Goal: Ask a question: Seek information or help from site administrators or community

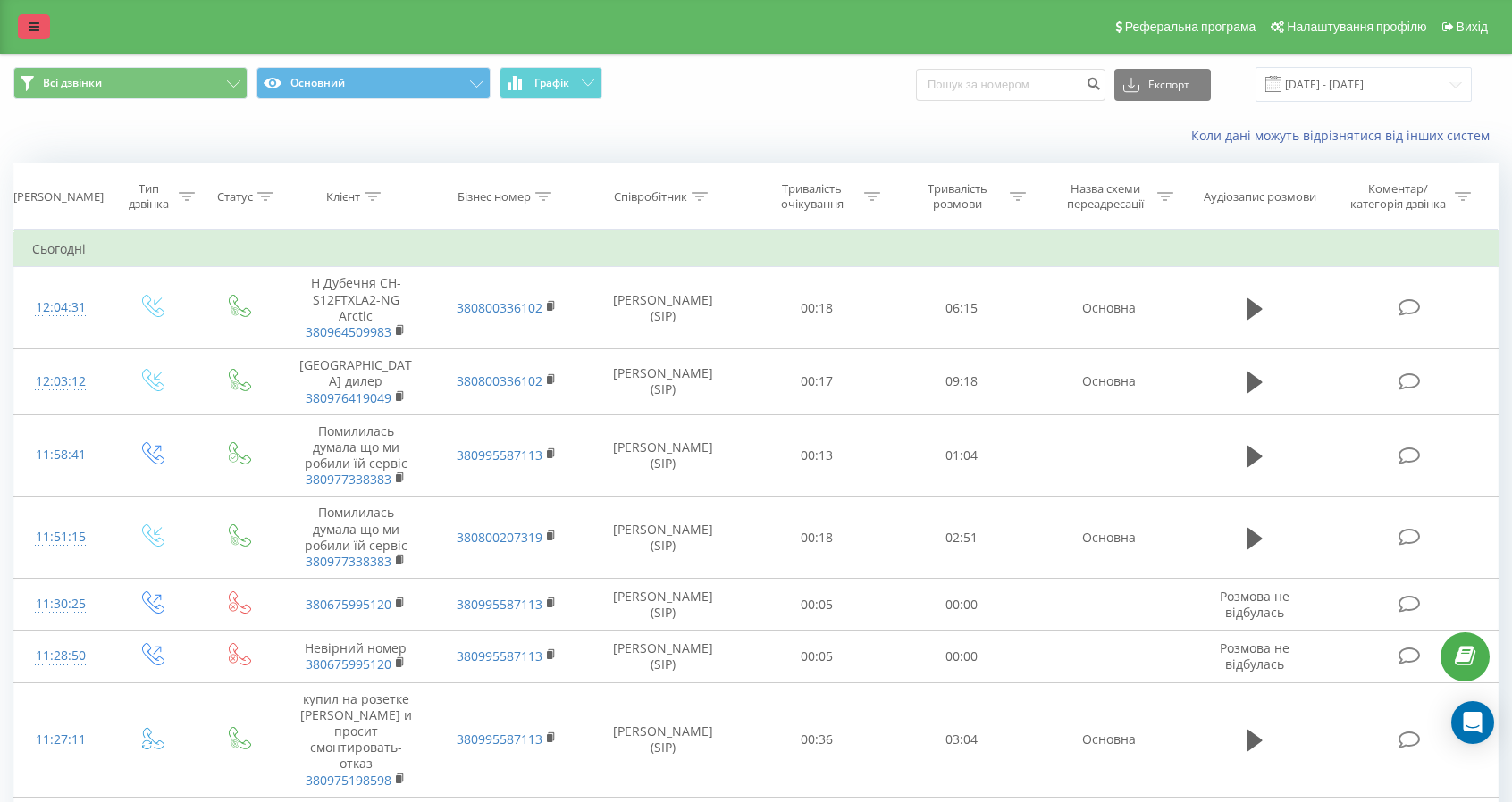
click at [30, 26] on icon at bounding box center [33, 26] width 10 height 12
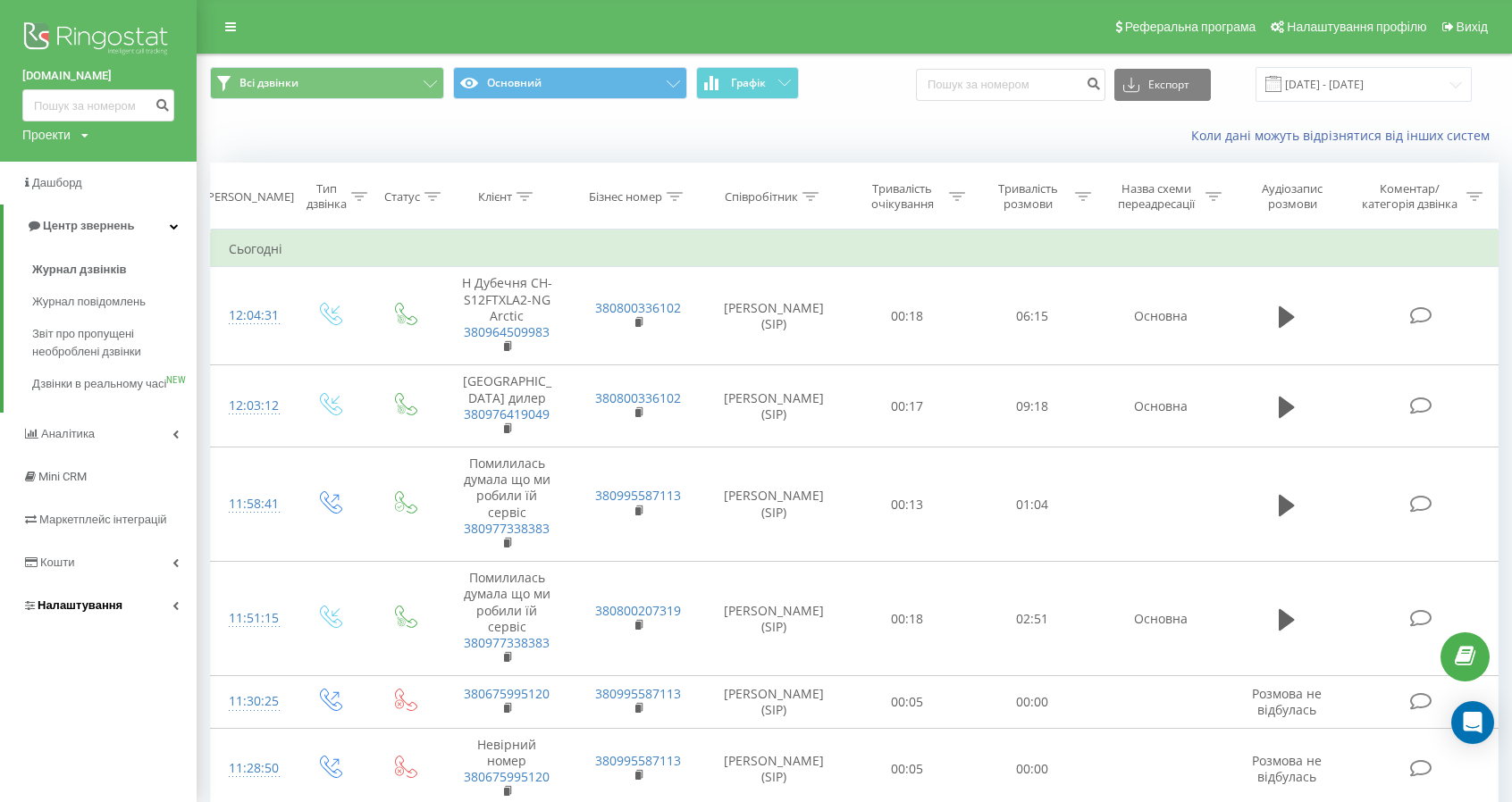
click at [177, 610] on icon at bounding box center [176, 606] width 7 height 9
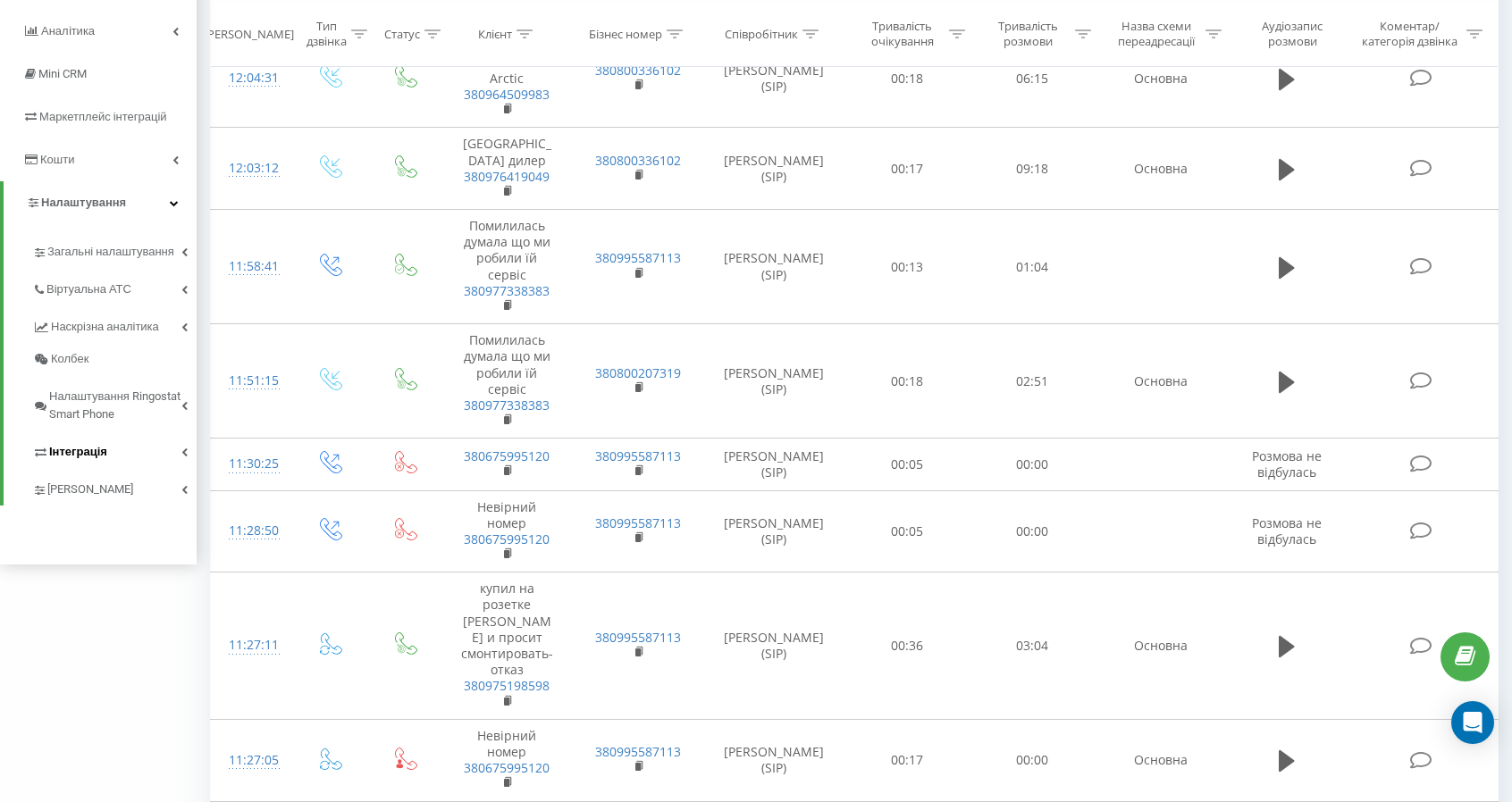
scroll to position [268, 0]
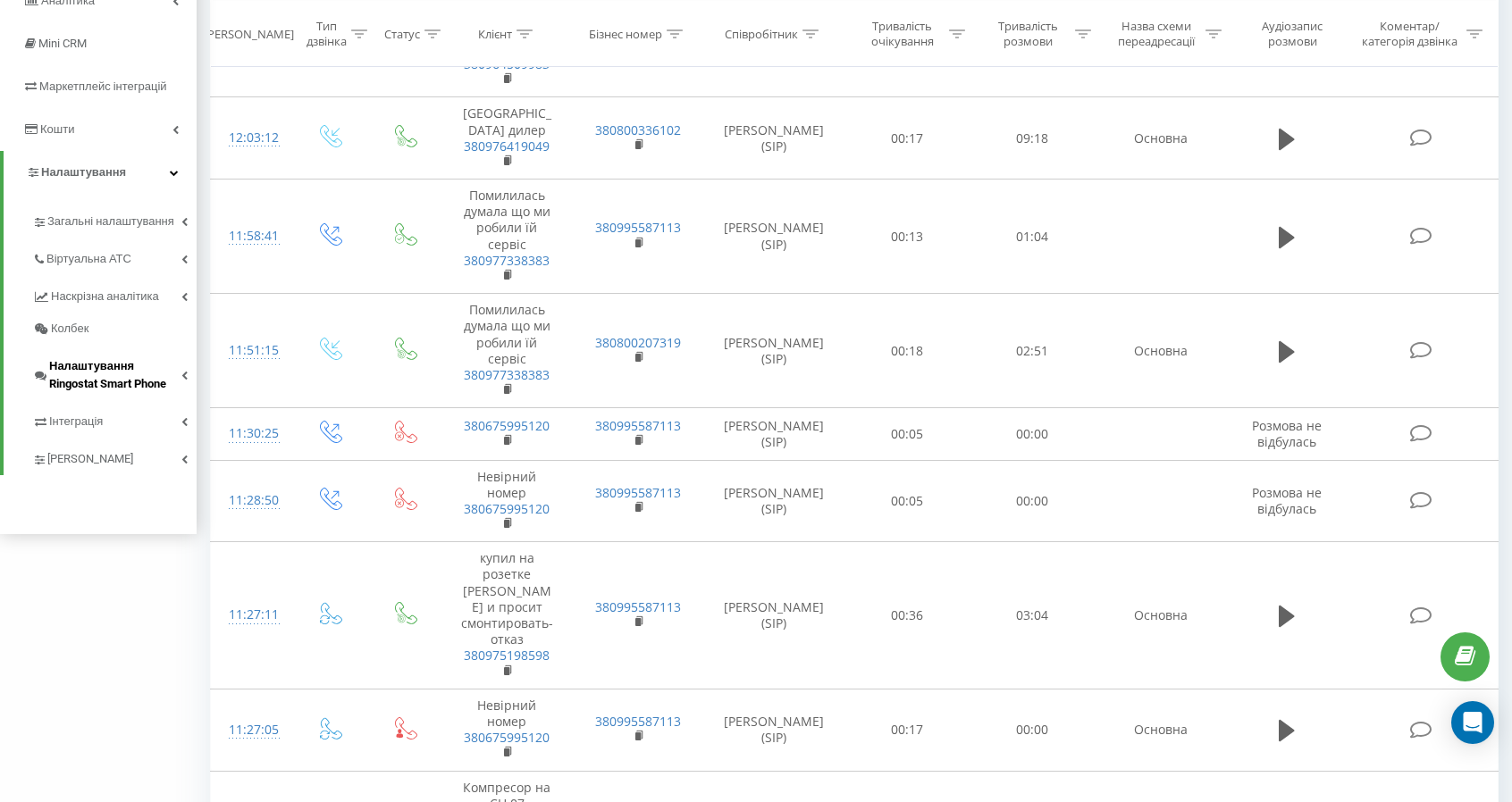
click at [187, 373] on icon at bounding box center [184, 375] width 7 height 9
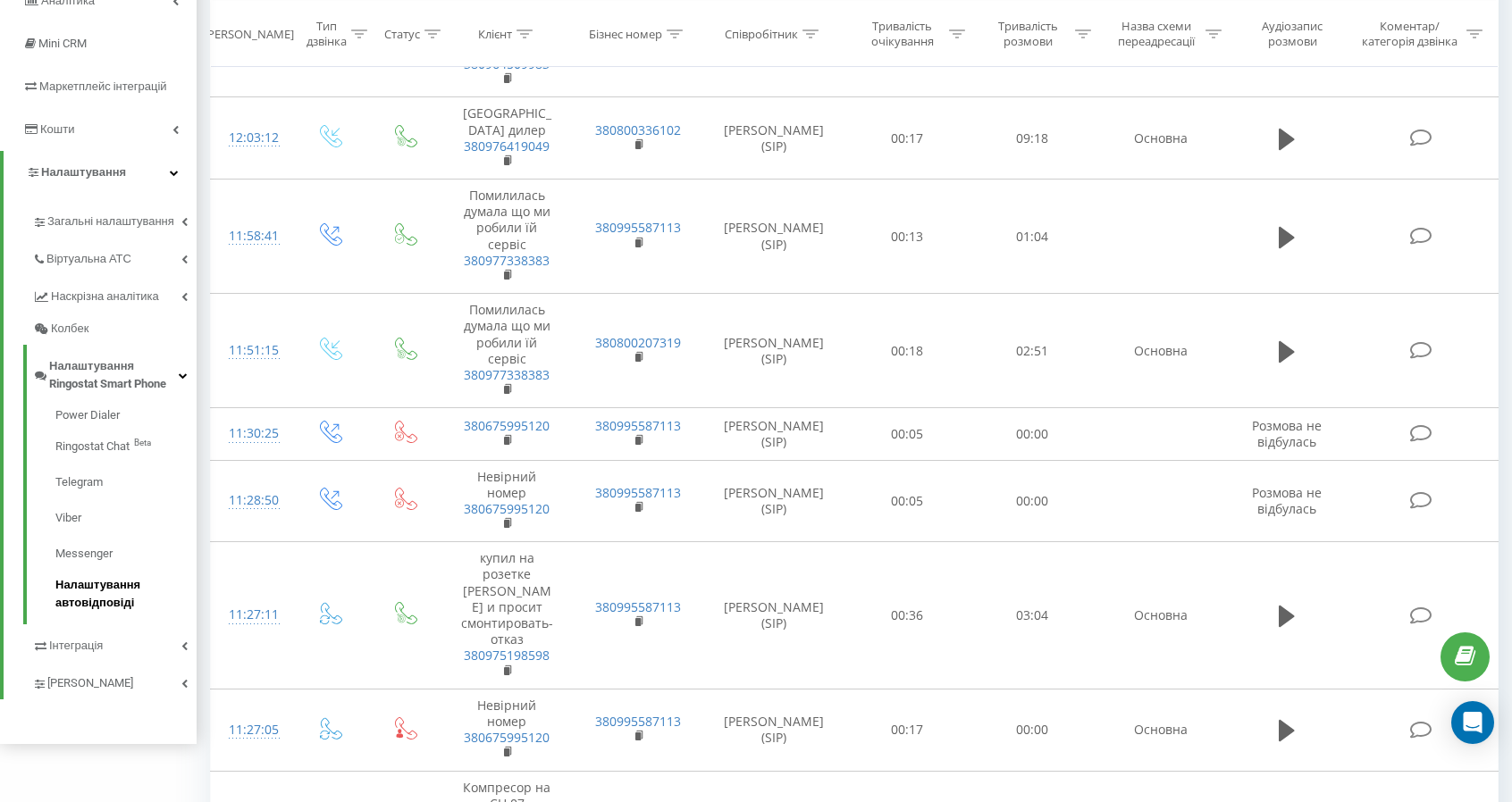
click at [99, 589] on span "Налаштування автовідповіді" at bounding box center [121, 594] width 132 height 36
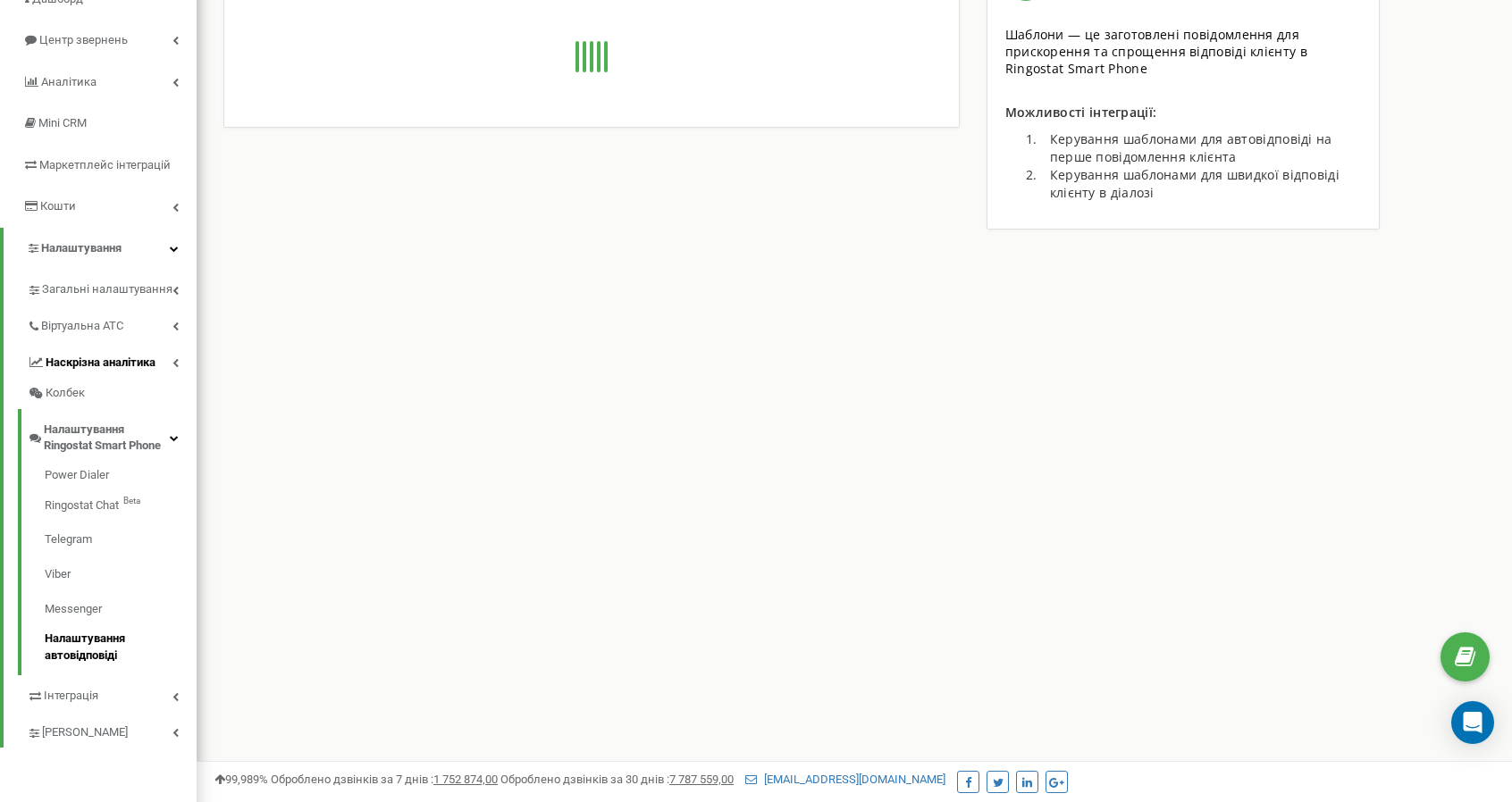
scroll to position [268, 0]
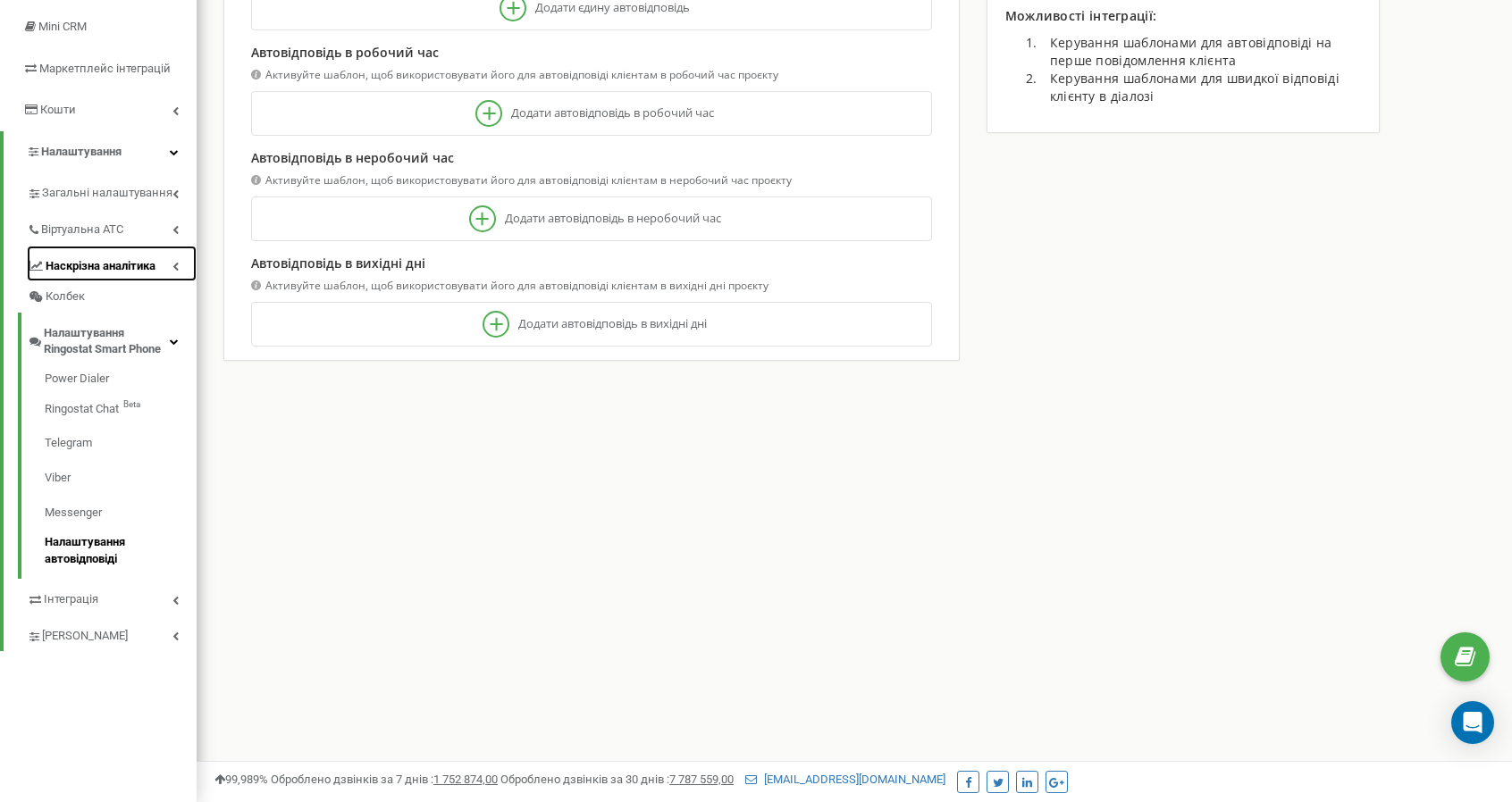
click at [176, 265] on icon at bounding box center [176, 266] width 7 height 9
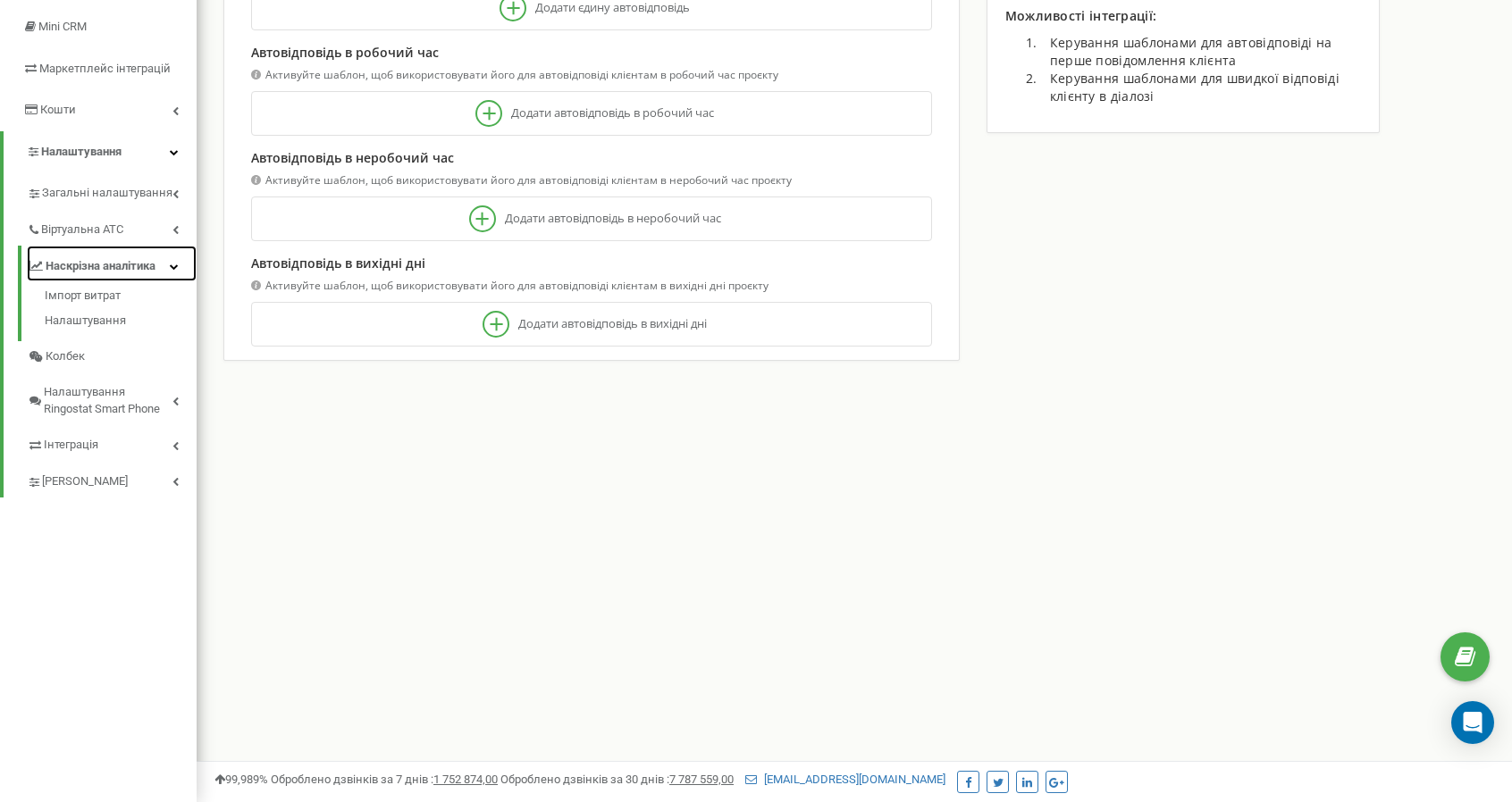
click at [174, 266] on icon at bounding box center [175, 266] width 9 height 9
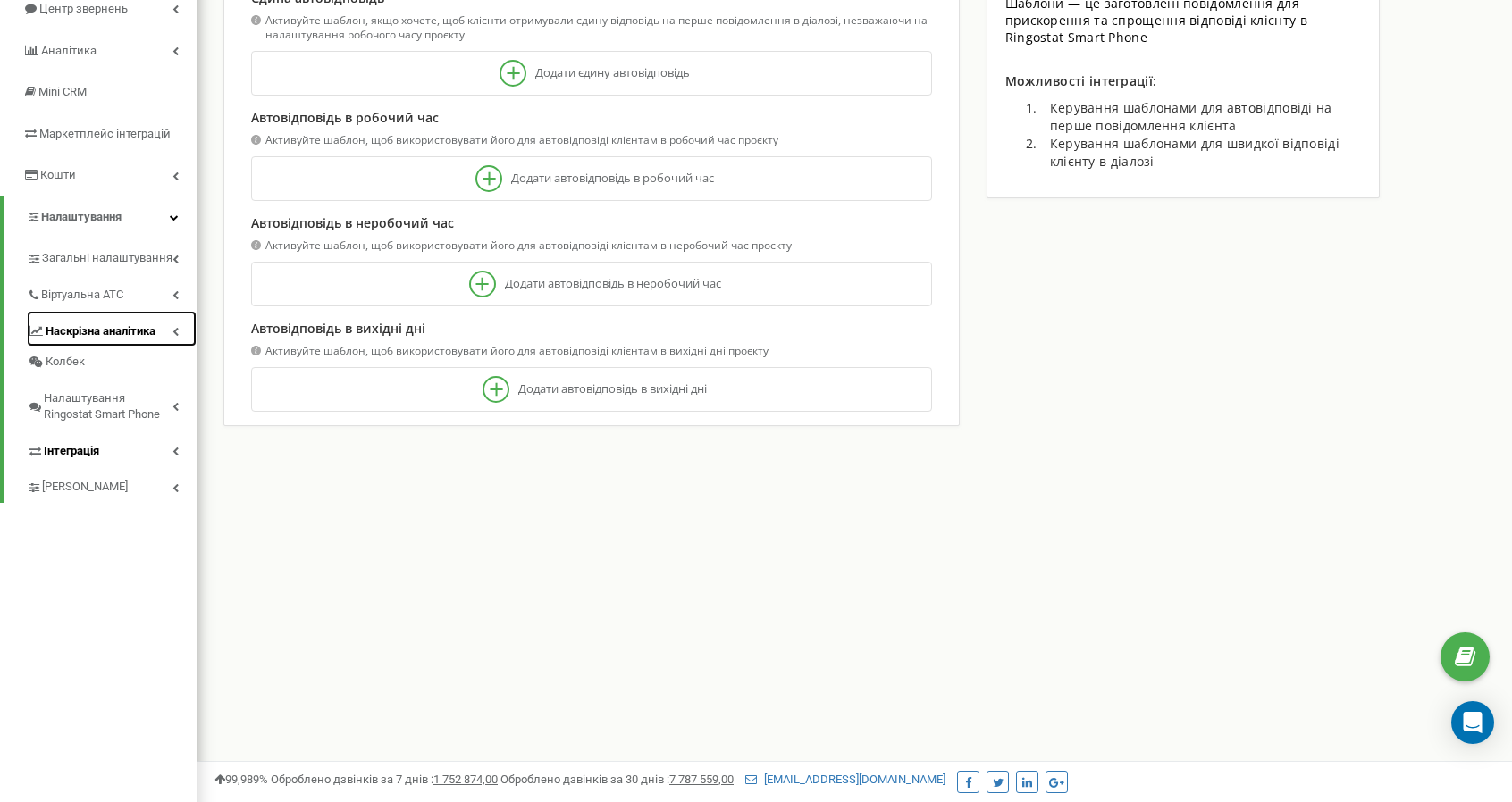
scroll to position [89, 0]
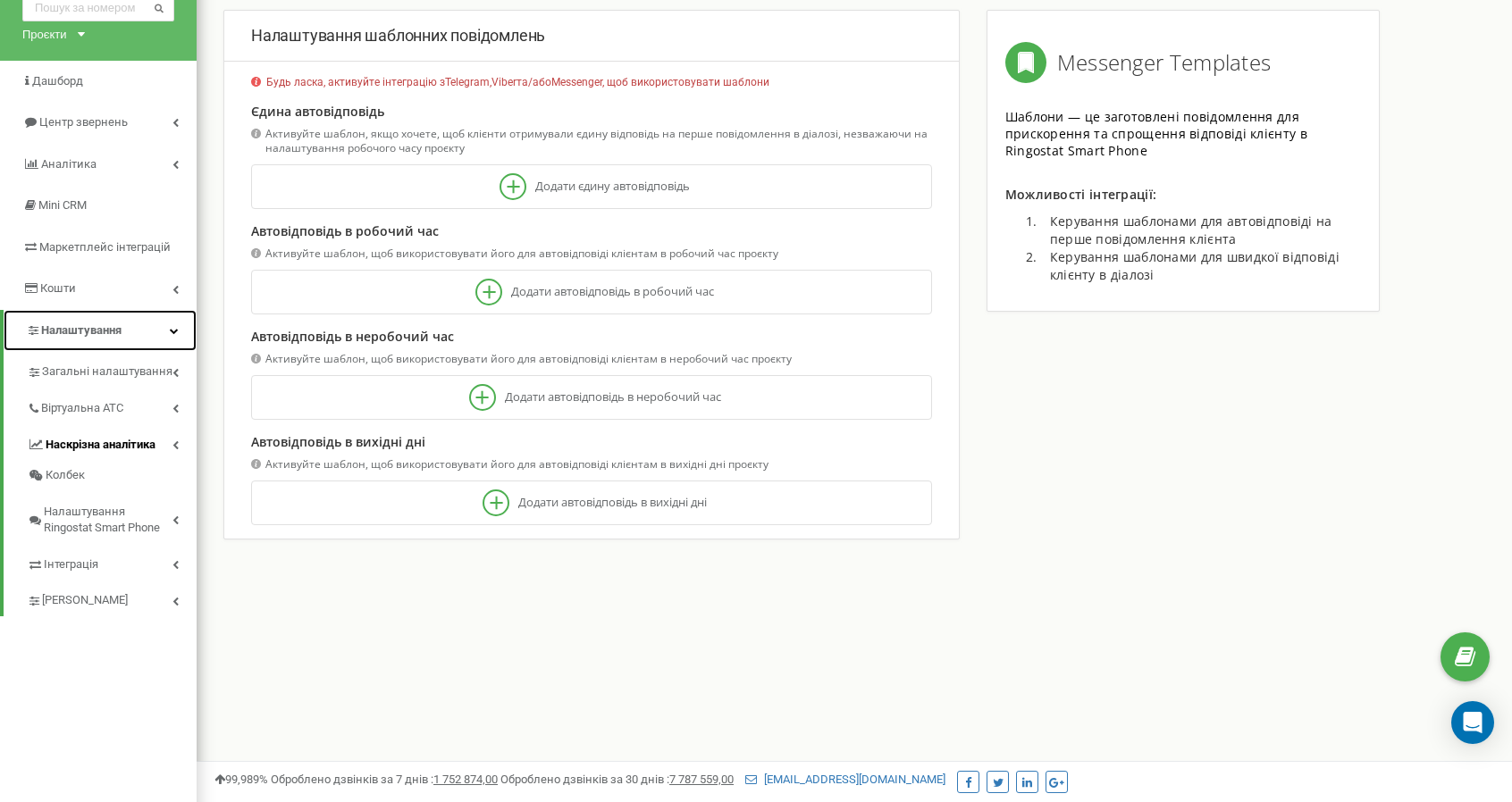
click at [176, 325] on icon at bounding box center [175, 330] width 9 height 9
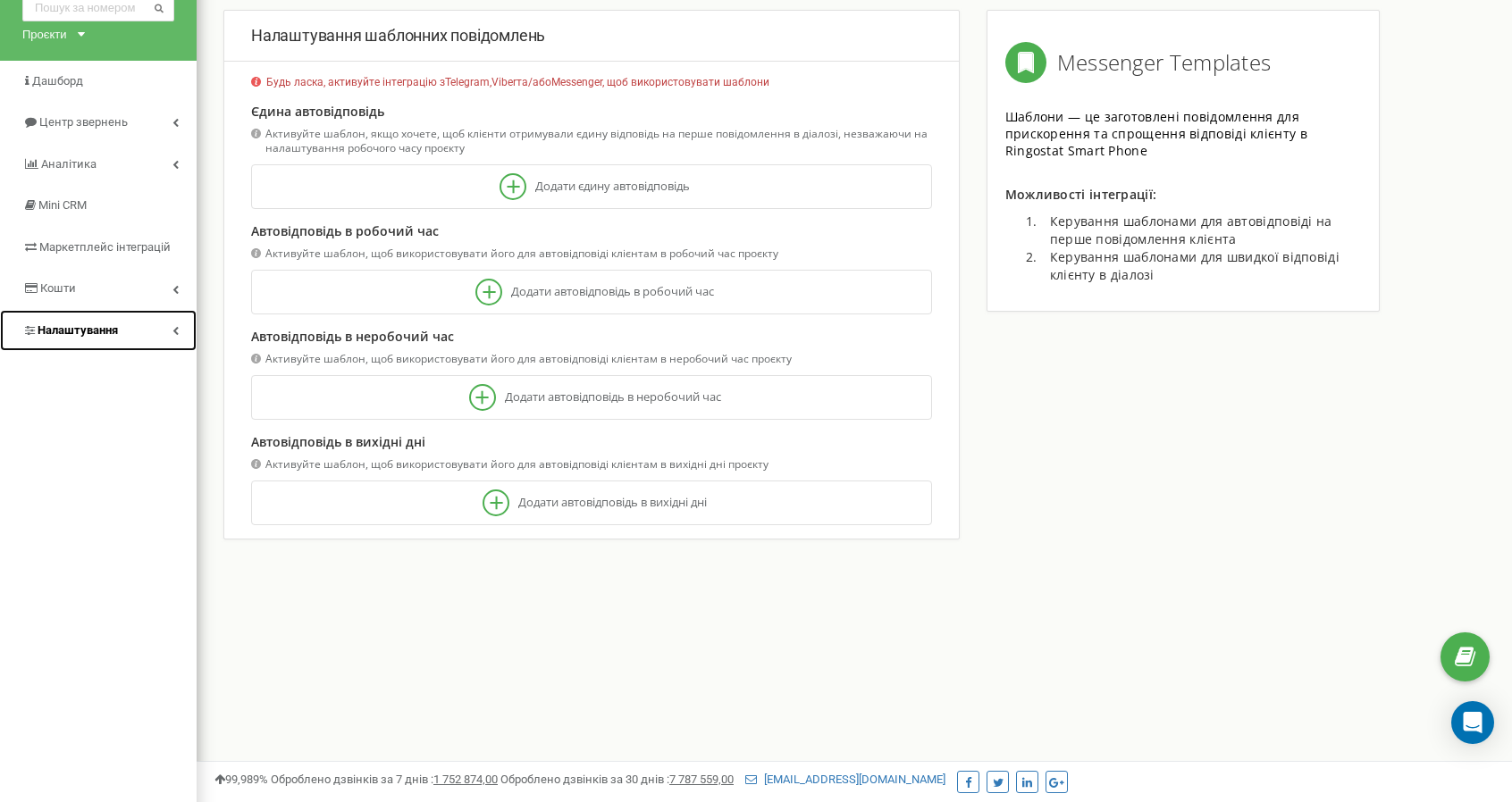
click at [172, 326] on link "Налаштування" at bounding box center [98, 330] width 196 height 42
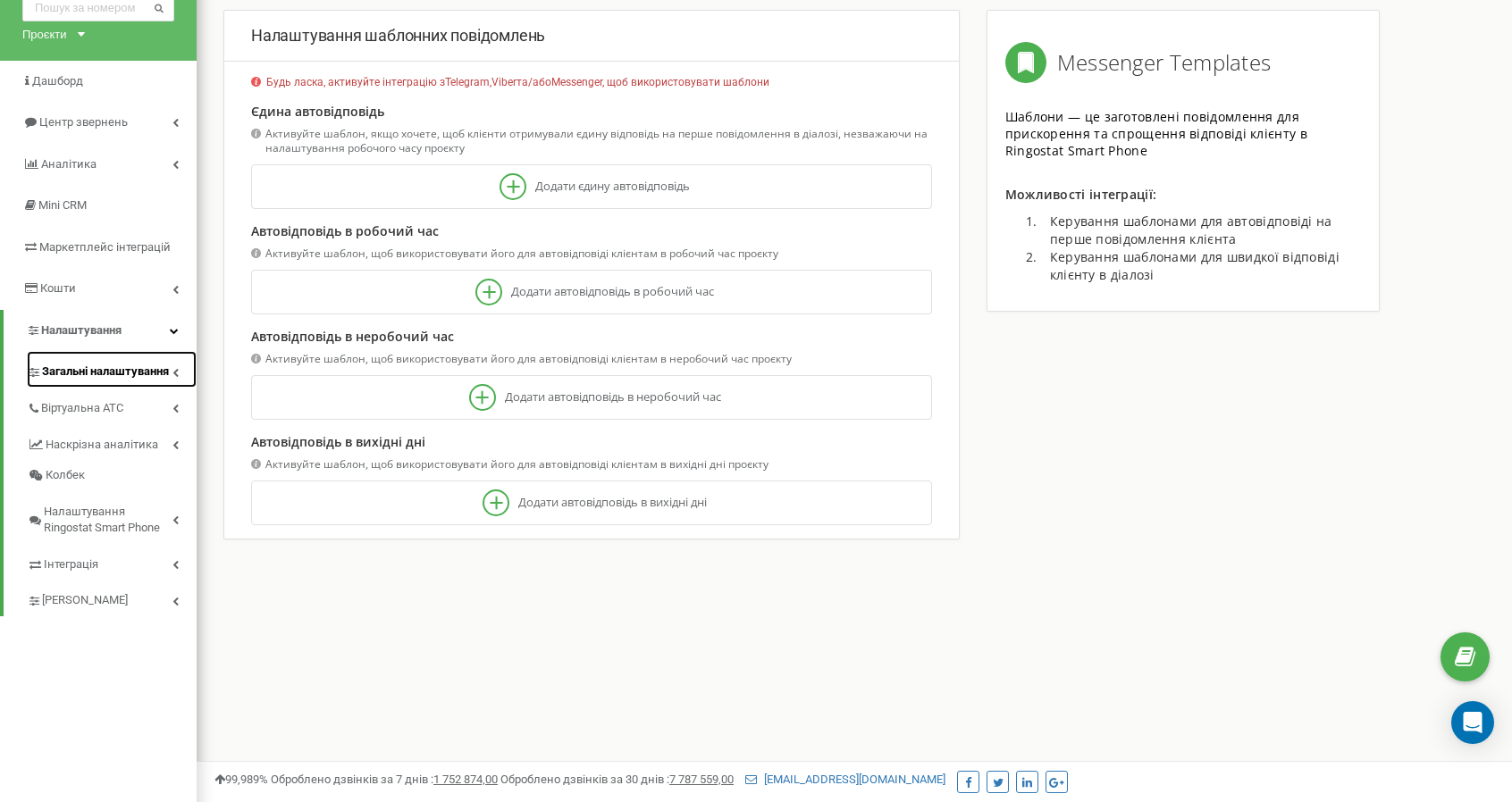
click at [177, 371] on icon at bounding box center [176, 372] width 7 height 9
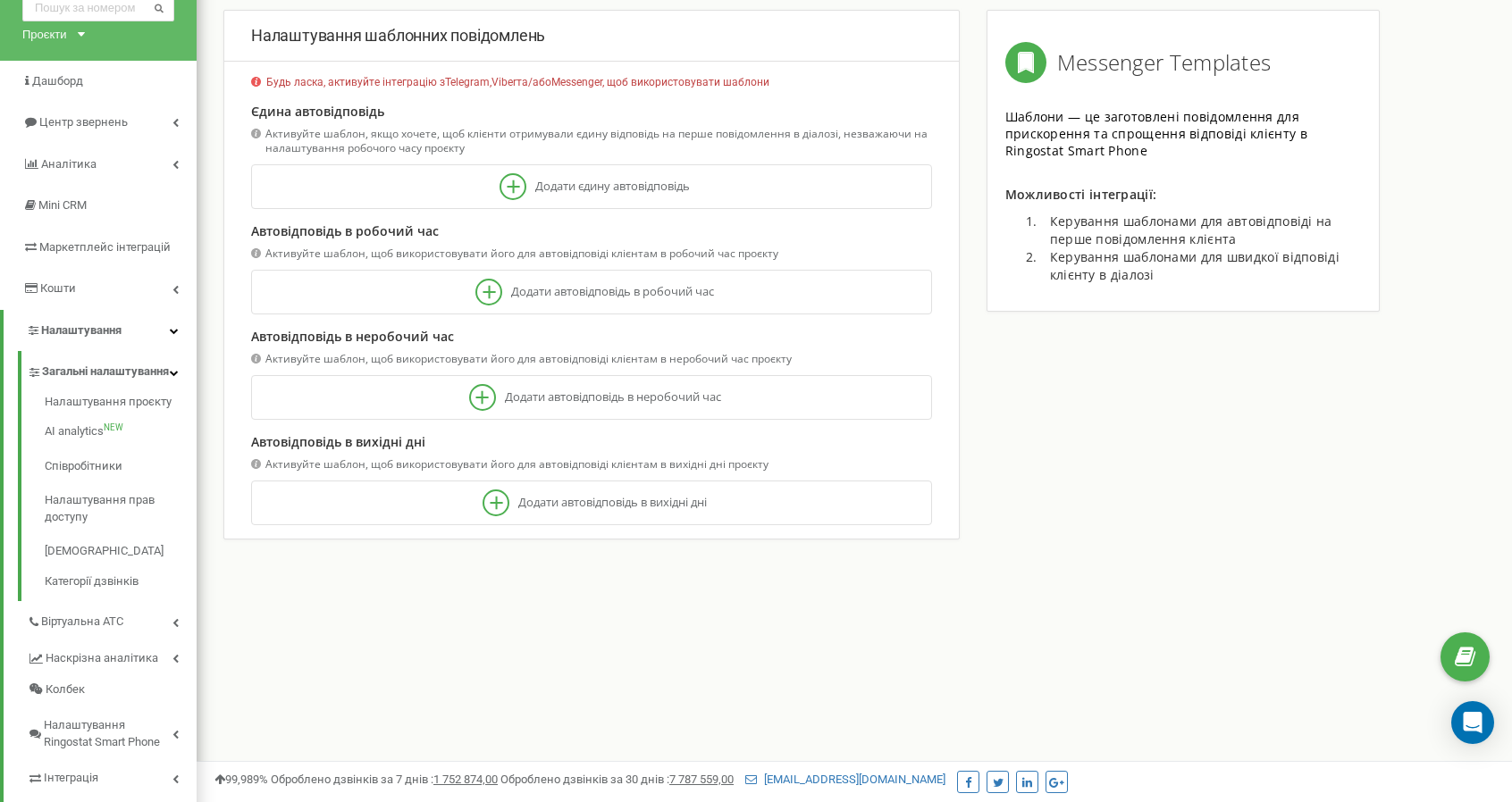
drag, startPoint x: 1431, startPoint y: 592, endPoint x: 1428, endPoint y: 580, distance: 12.4
click at [1432, 592] on div "Налаштування шаблонних повідомлень Будь ласка, активуйте інтеграцію з Telegram,…" at bounding box center [854, 332] width 1289 height 645
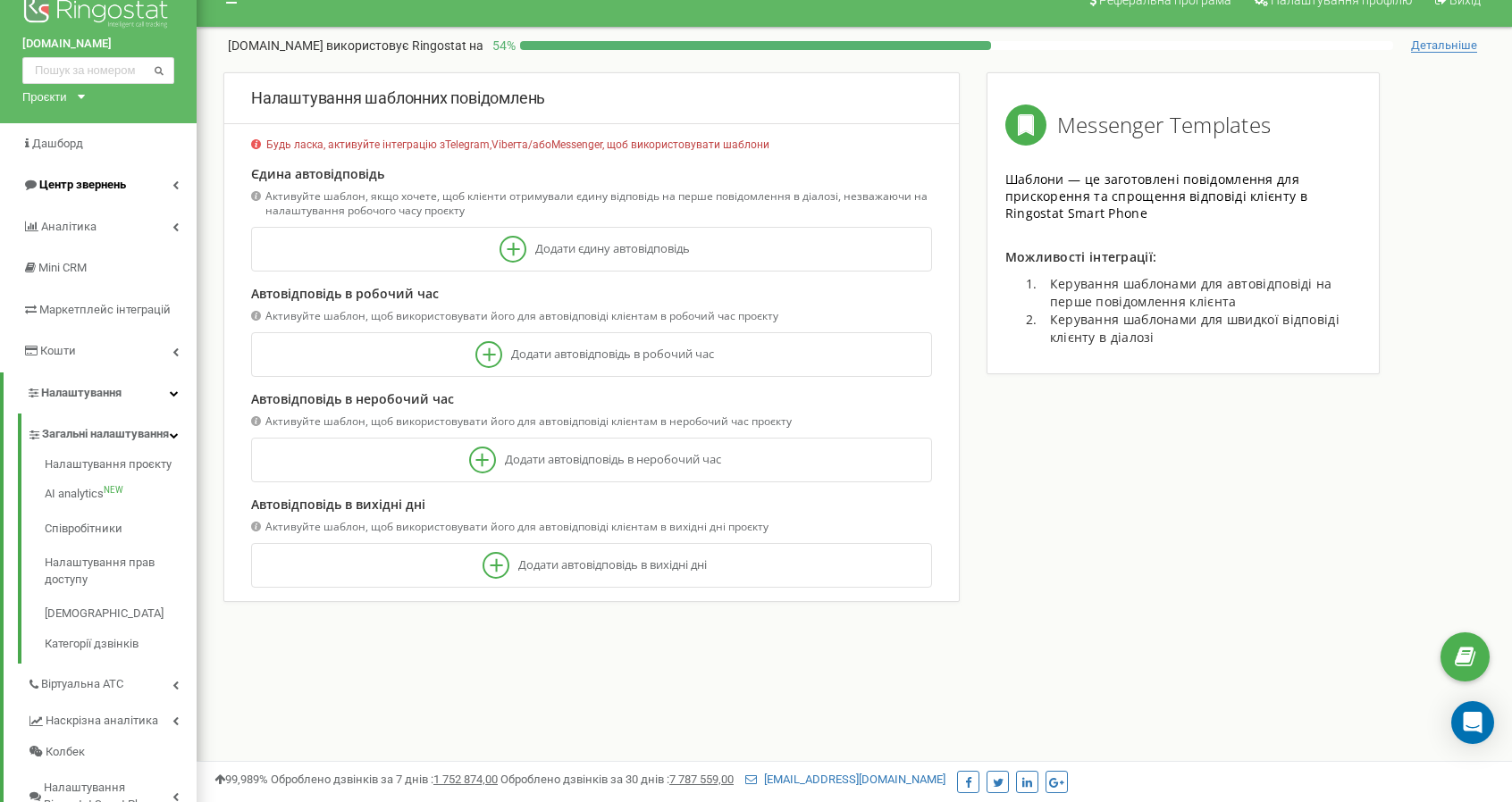
scroll to position [0, 0]
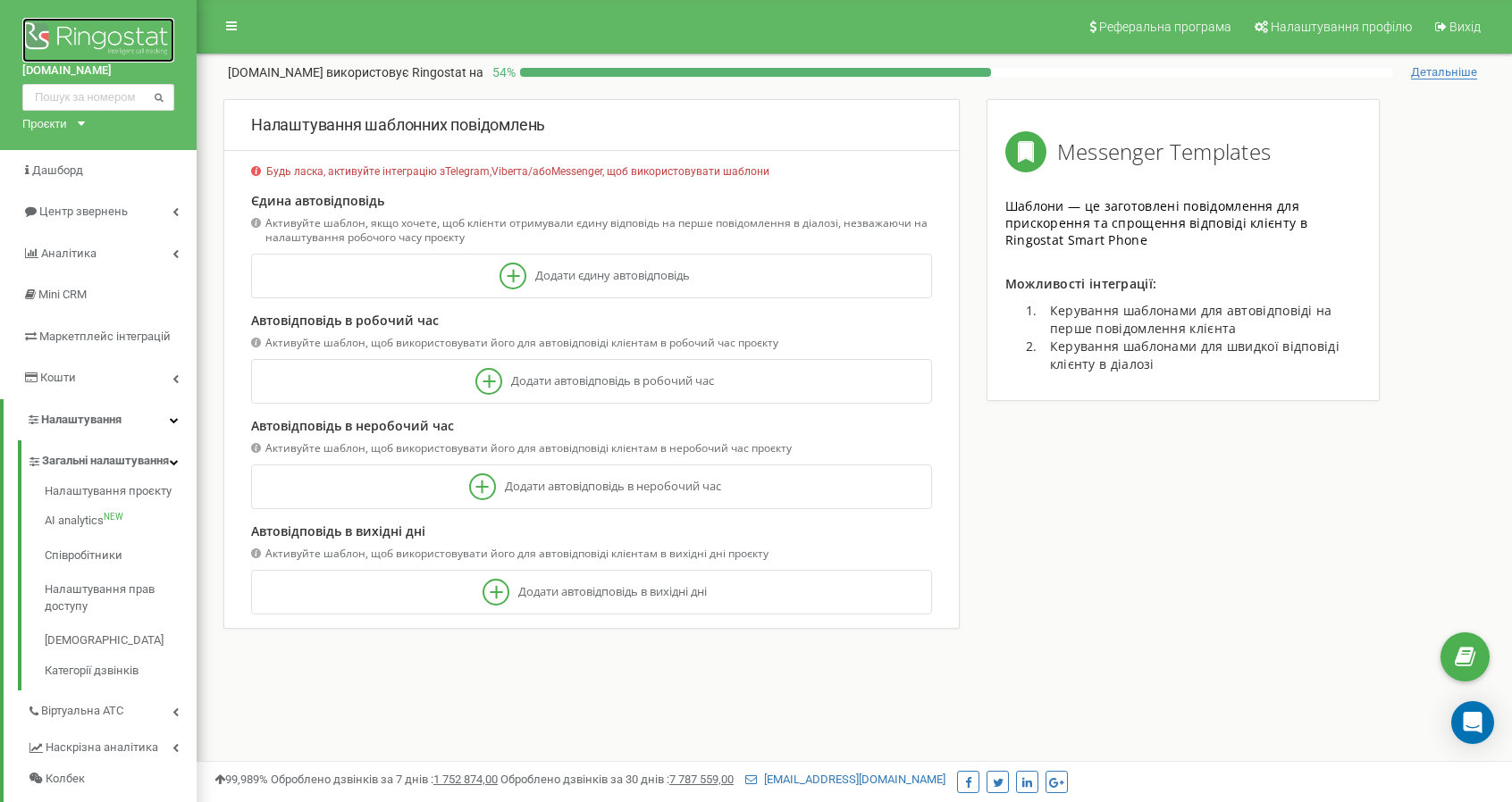
click at [97, 30] on img at bounding box center [99, 40] width 152 height 45
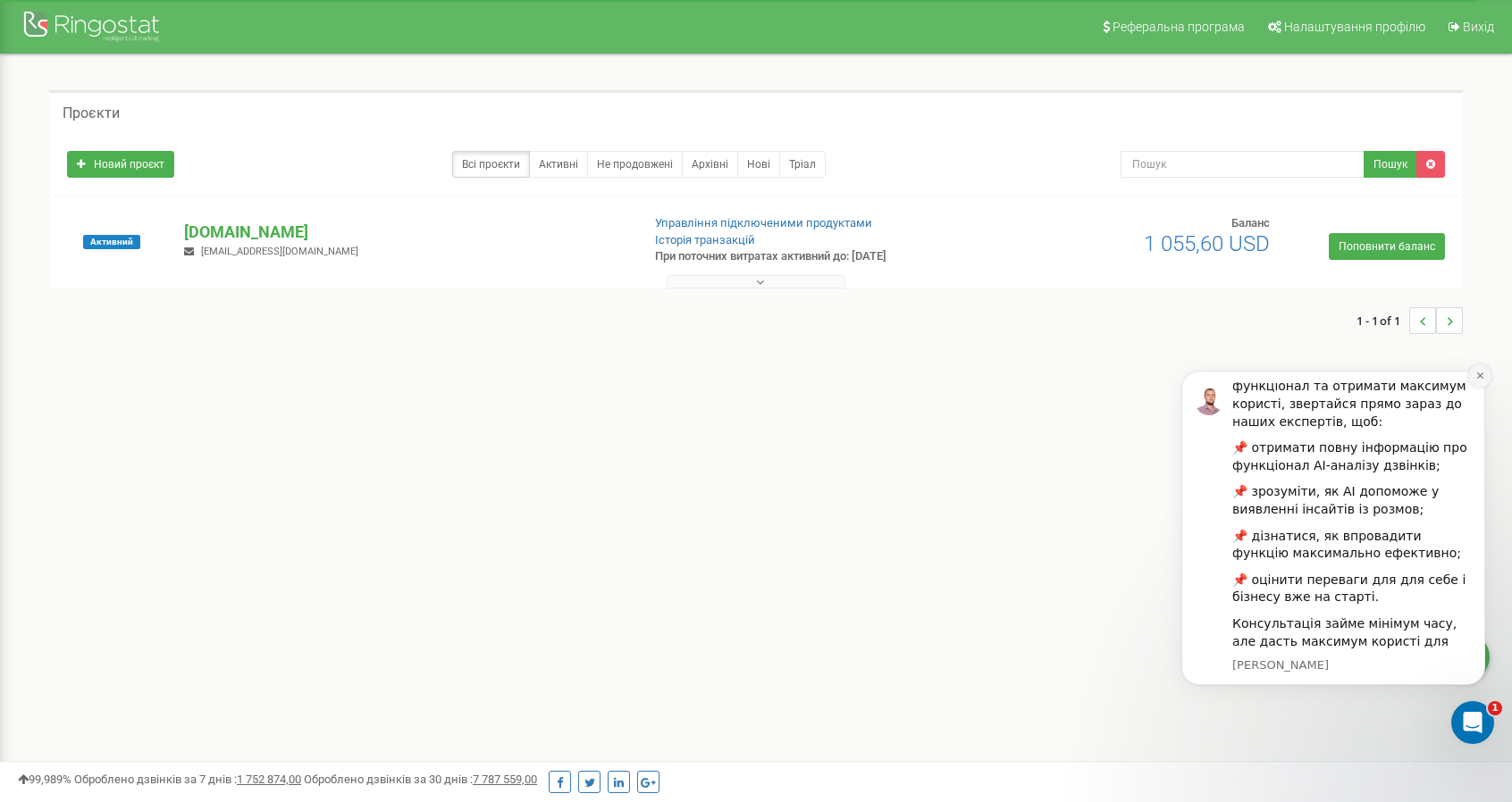
click at [1485, 379] on icon "Dismiss notification" at bounding box center [1480, 375] width 9 height 9
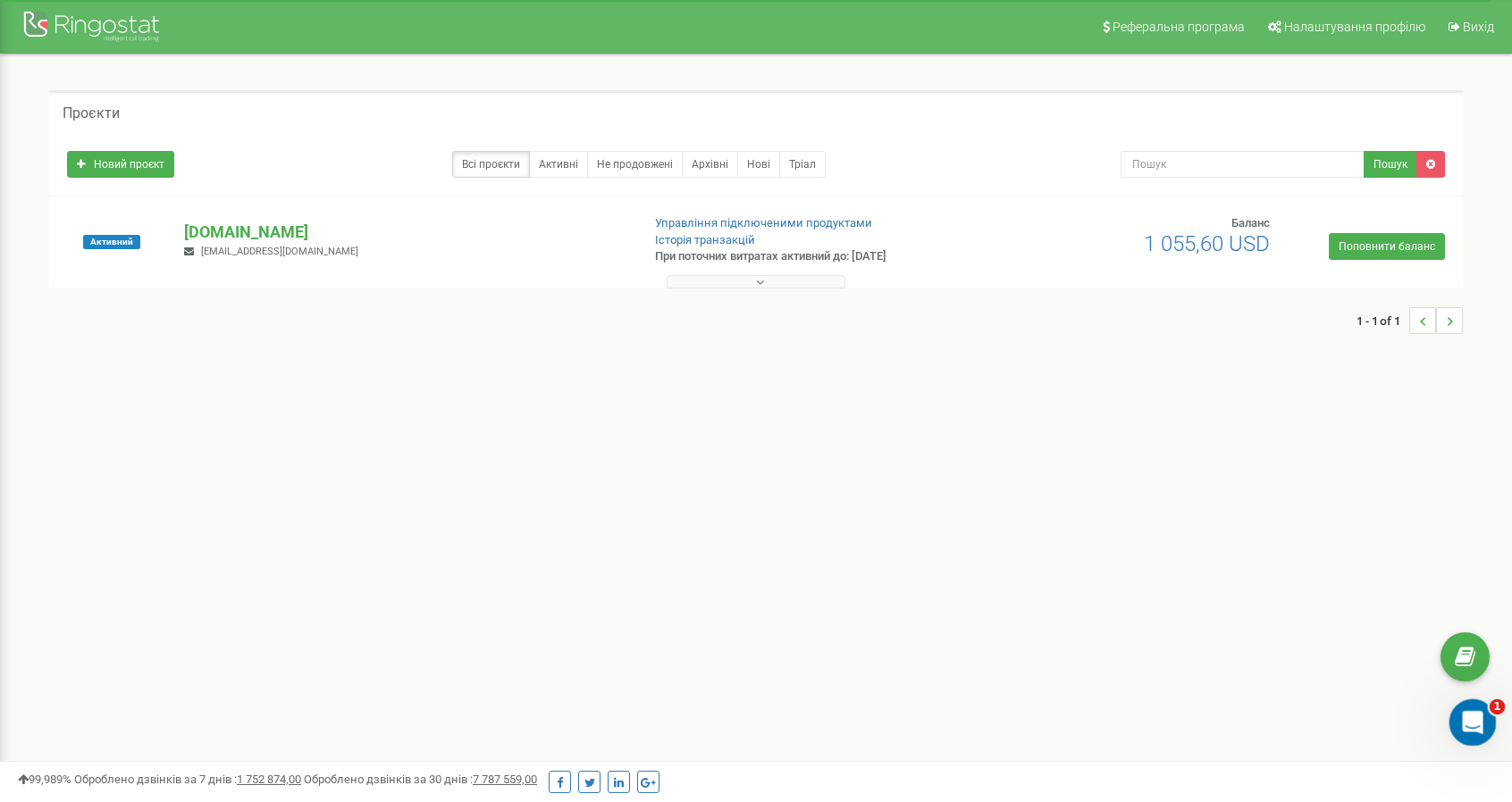
click at [1459, 715] on icon "Відкрити програму для спілкування Intercom" at bounding box center [1470, 719] width 29 height 29
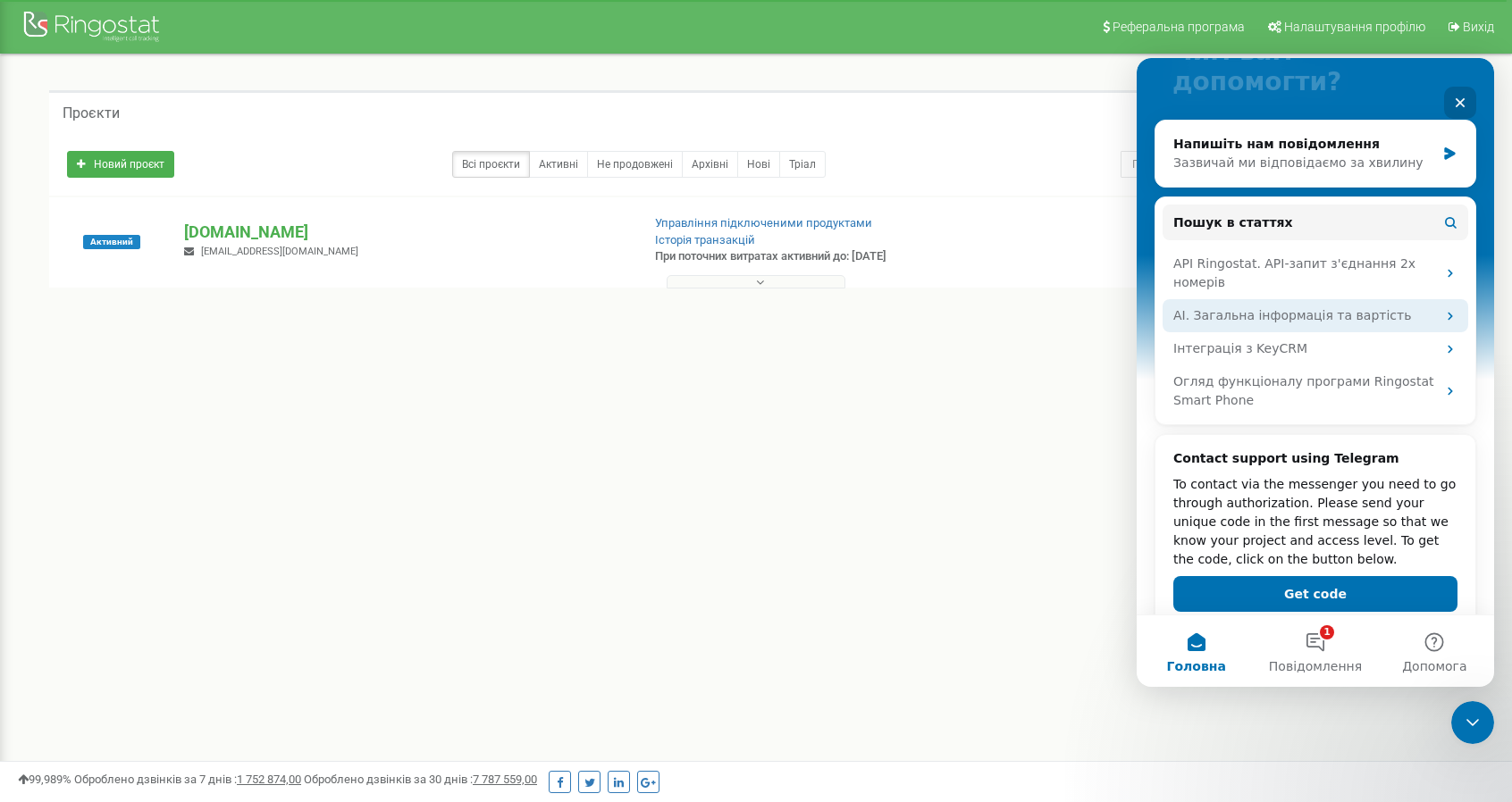
scroll to position [180, 0]
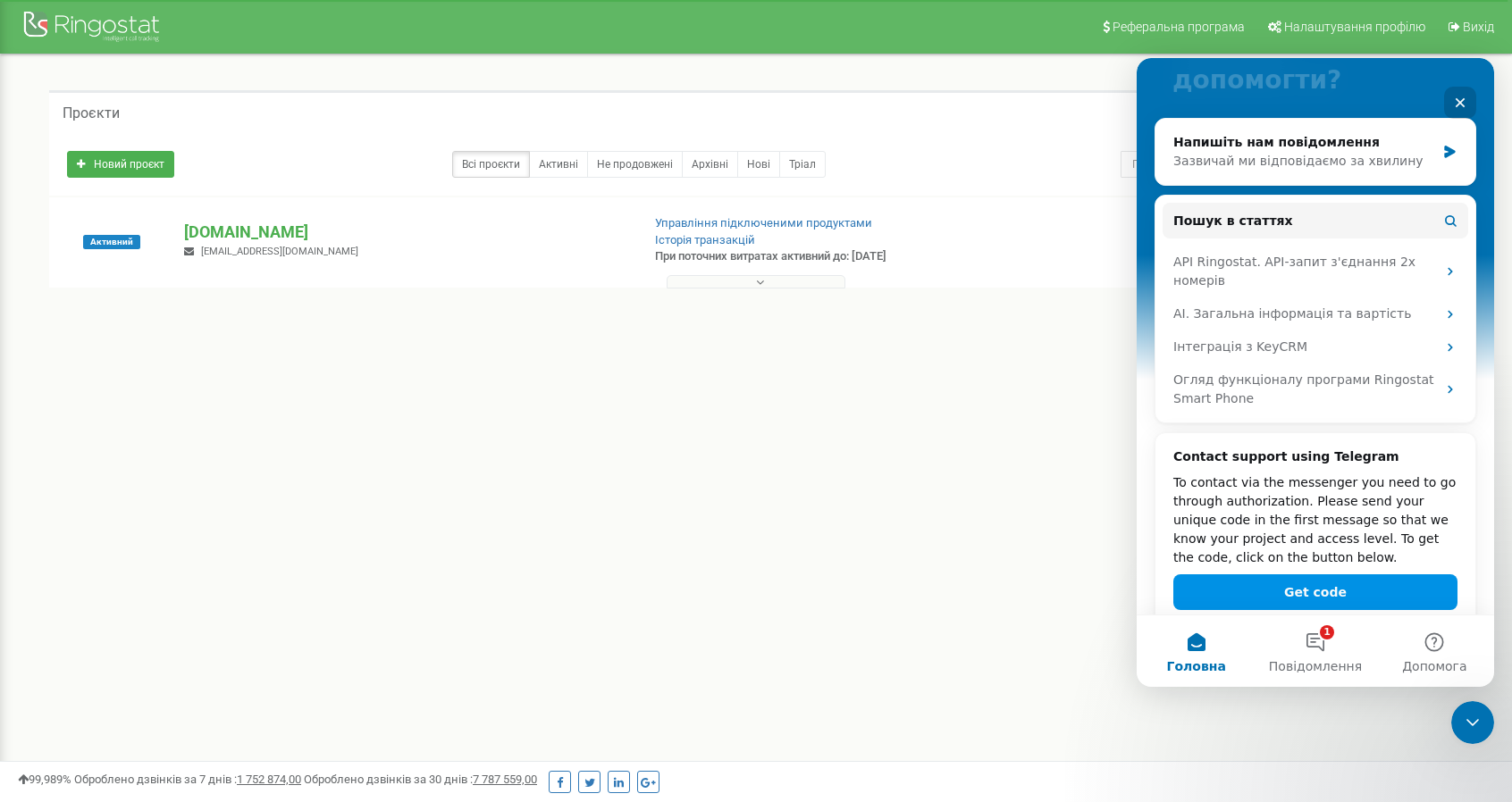
click at [1348, 574] on button "Get code" at bounding box center [1315, 592] width 284 height 36
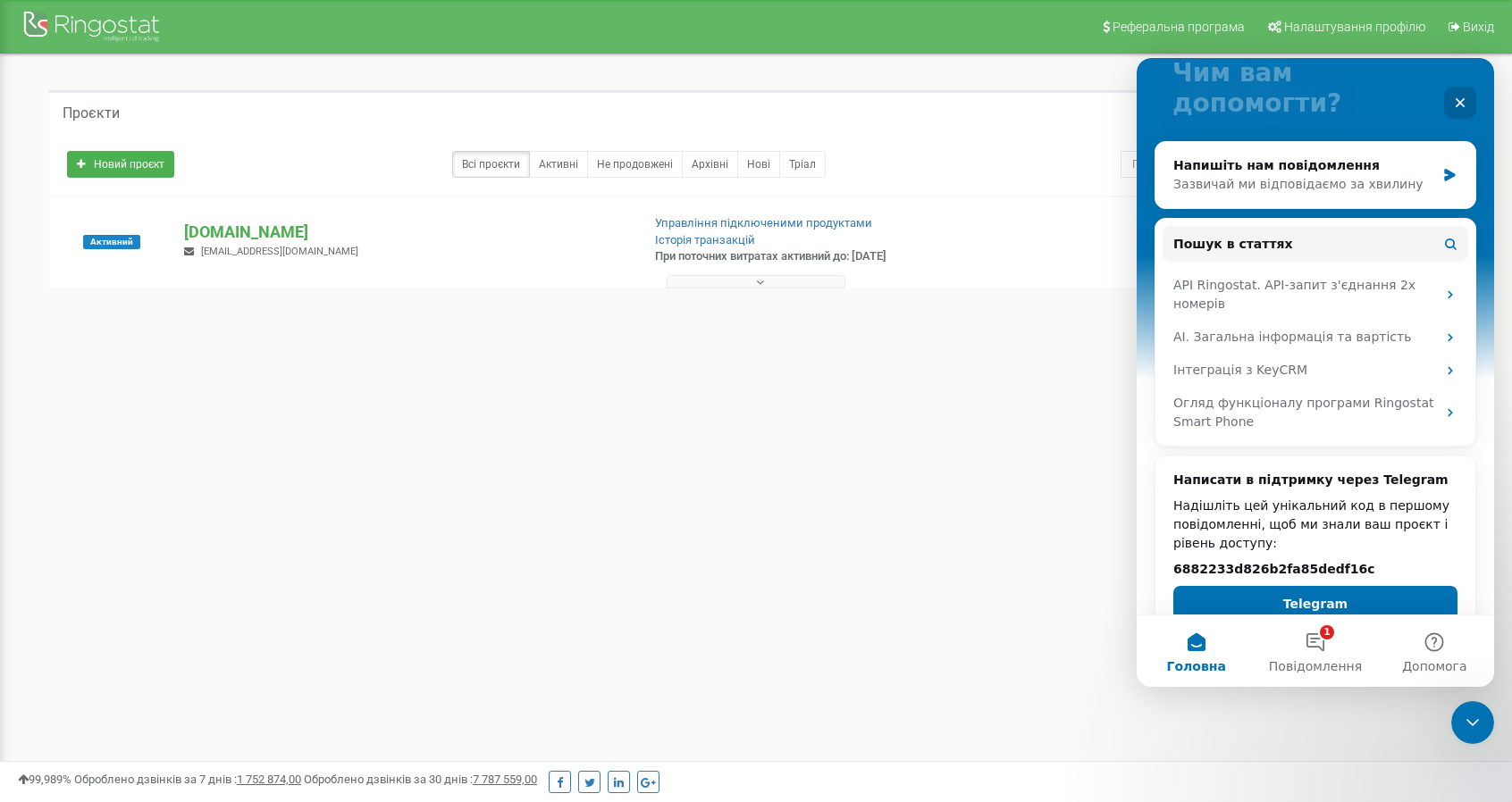
scroll to position [155, 0]
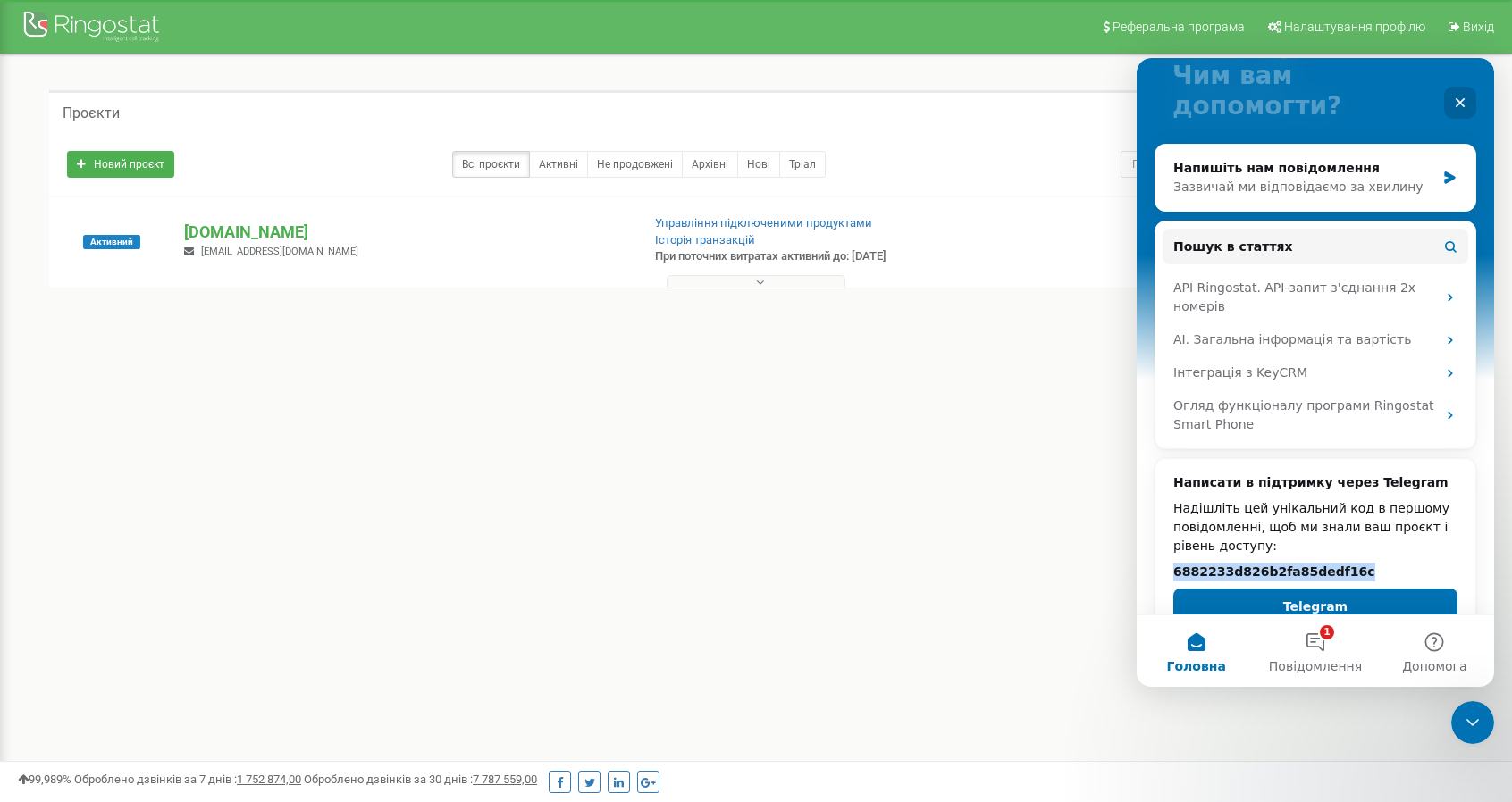
drag, startPoint x: 1344, startPoint y: 540, endPoint x: 1172, endPoint y: 527, distance: 172.5
click at [1173, 527] on div "Написати в підтримку через Telegram Надішліть цей унікальний код в першому пові…" at bounding box center [1315, 549] width 284 height 151
copy h2 "6882233d826b2fa85dedf16c"
click at [1453, 98] on div "Закрити" at bounding box center [1459, 102] width 32 height 32
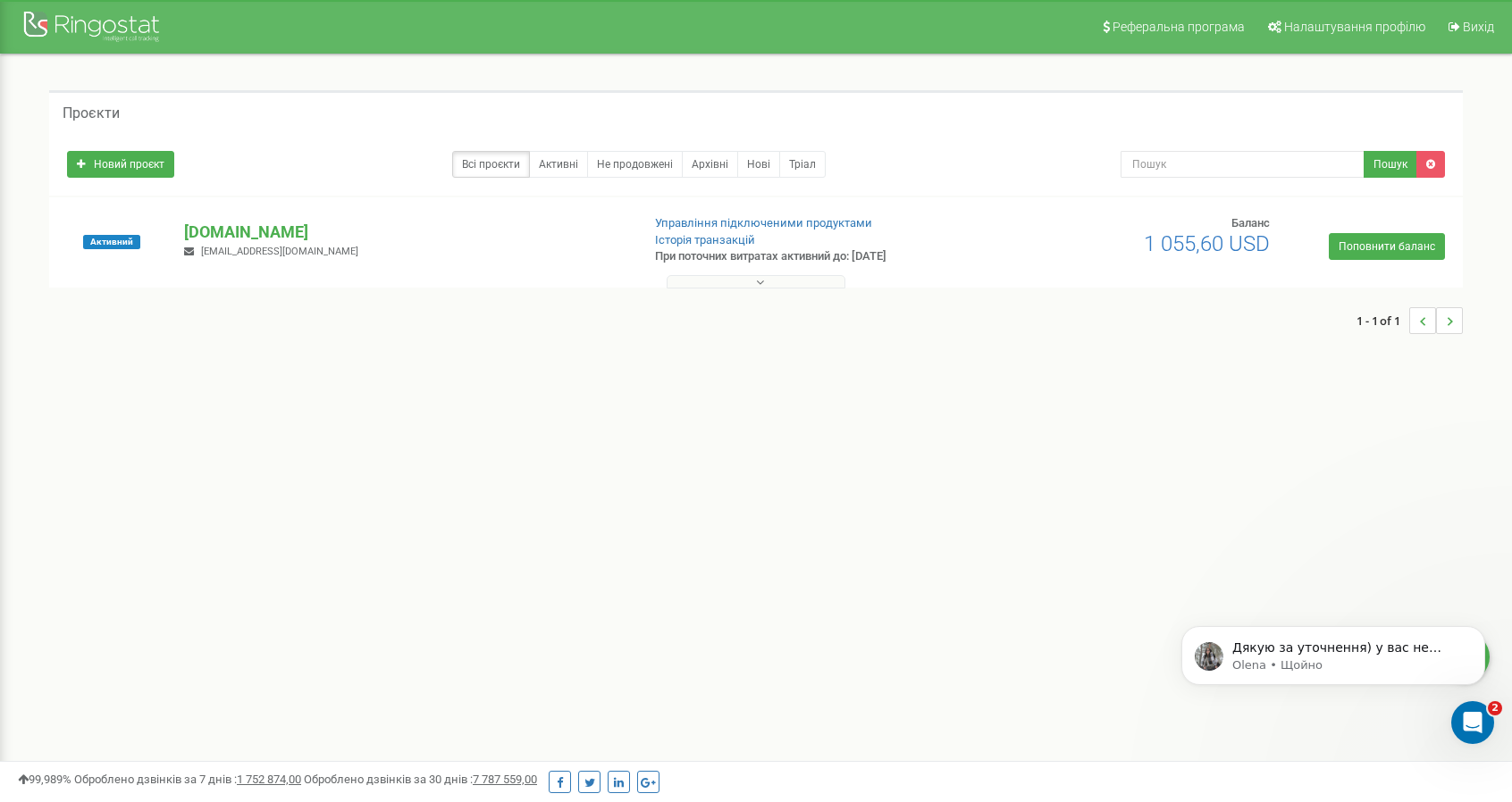
scroll to position [0, 0]
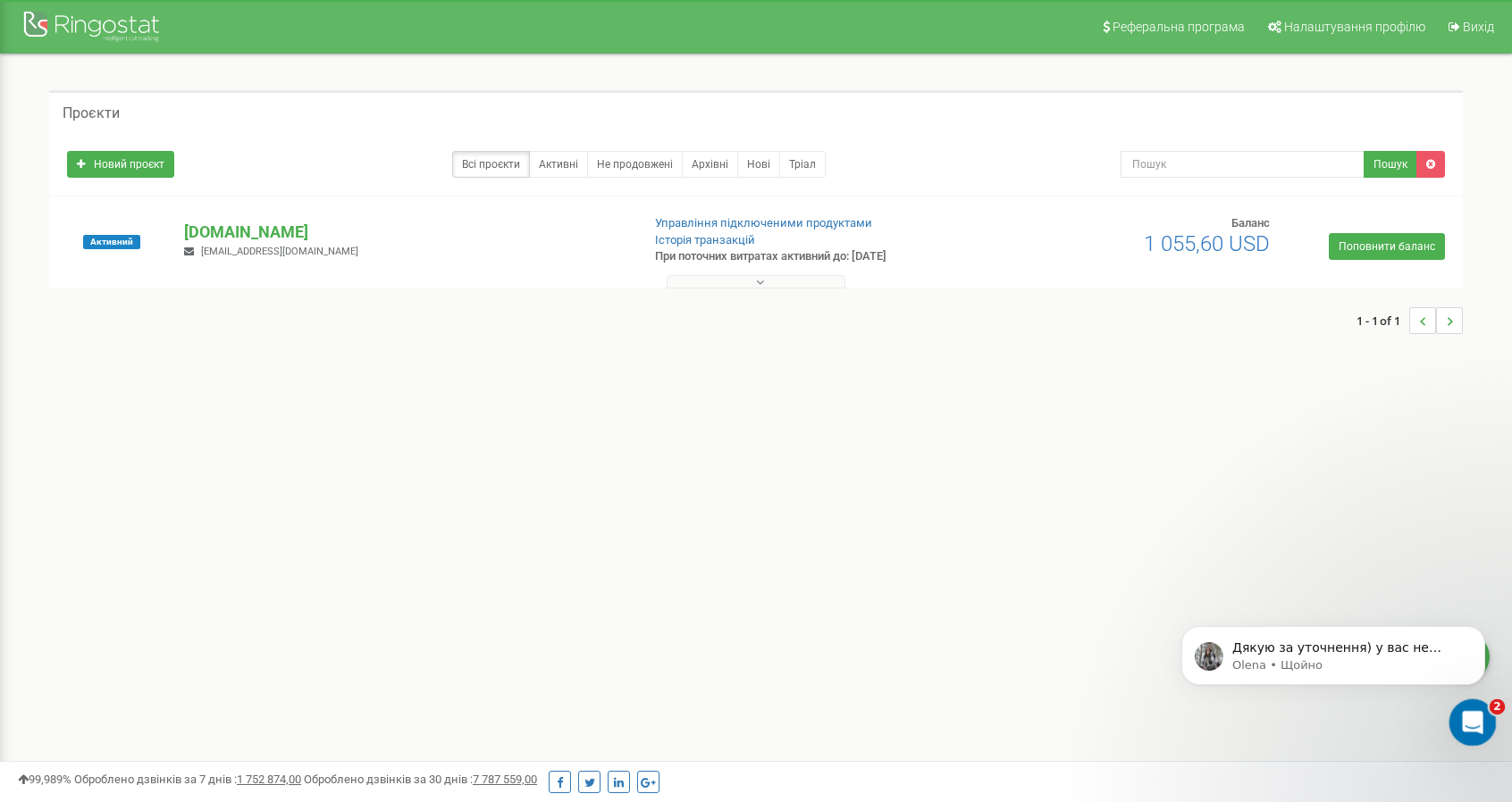
click at [1482, 719] on div "Відкрити програму для спілкування Intercom" at bounding box center [1469, 719] width 59 height 59
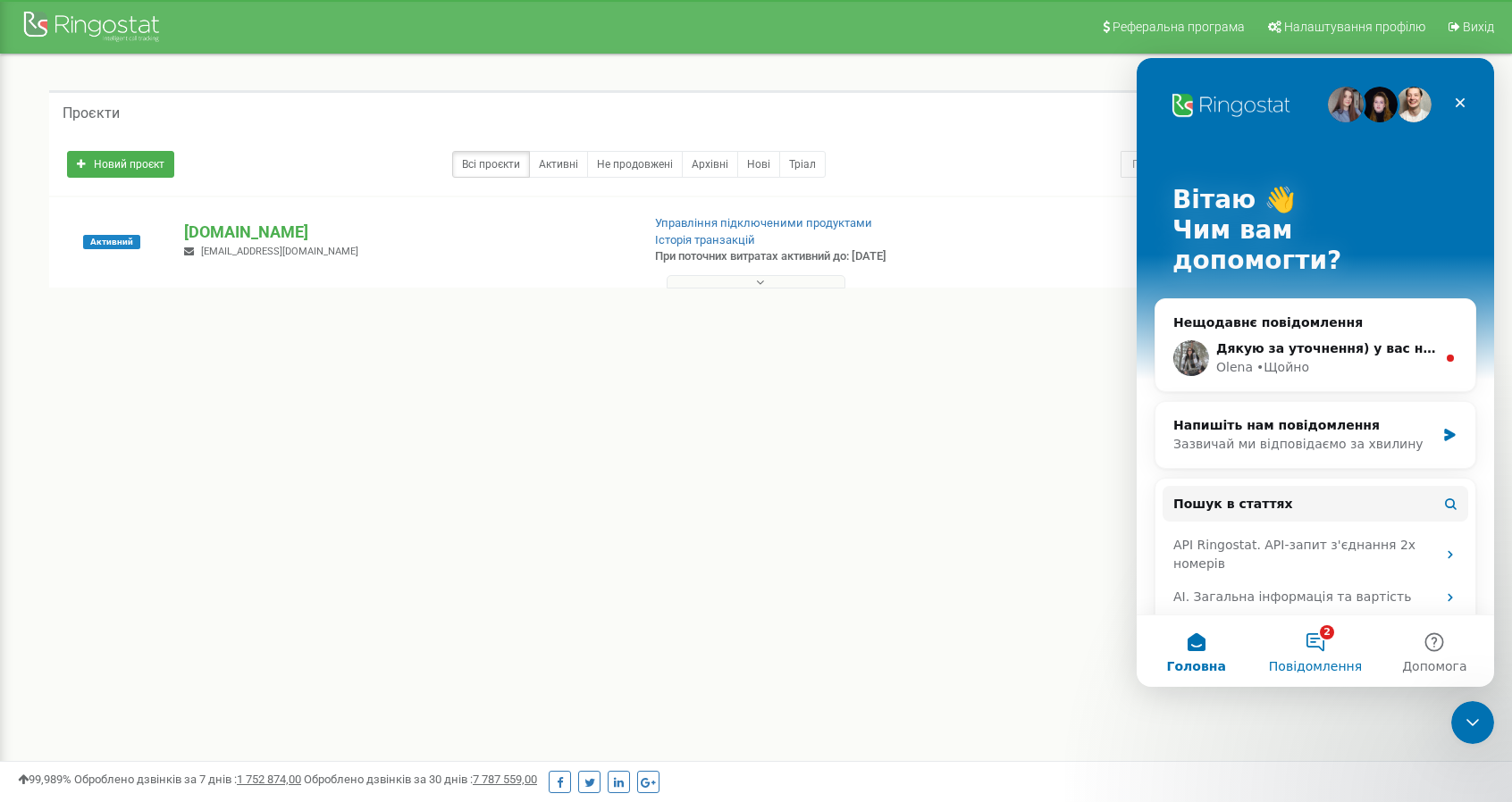
click at [1322, 646] on button "2 Повідомлення" at bounding box center [1314, 651] width 119 height 71
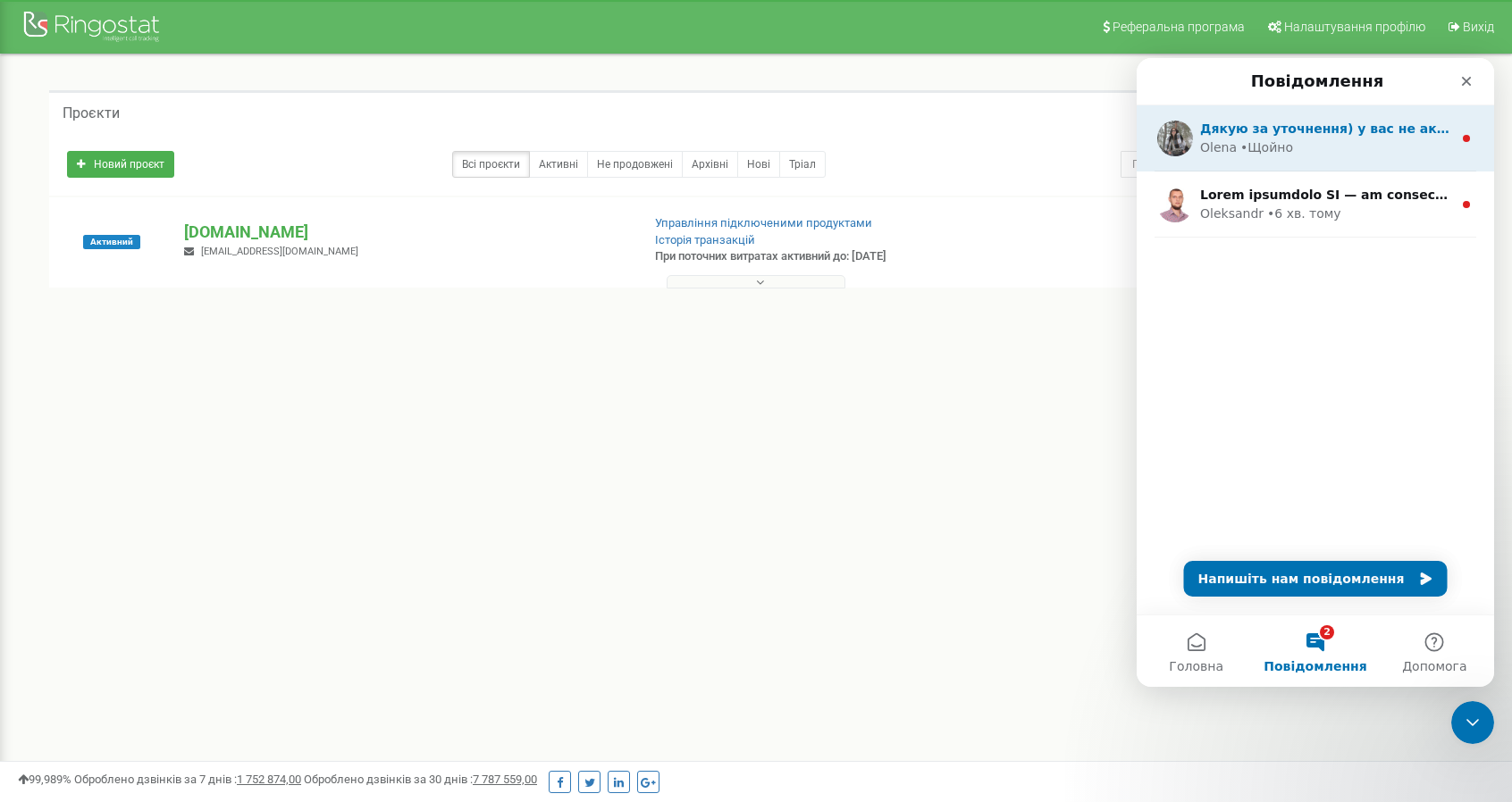
click at [1305, 139] on div "Olena • Щойно" at bounding box center [1325, 148] width 252 height 19
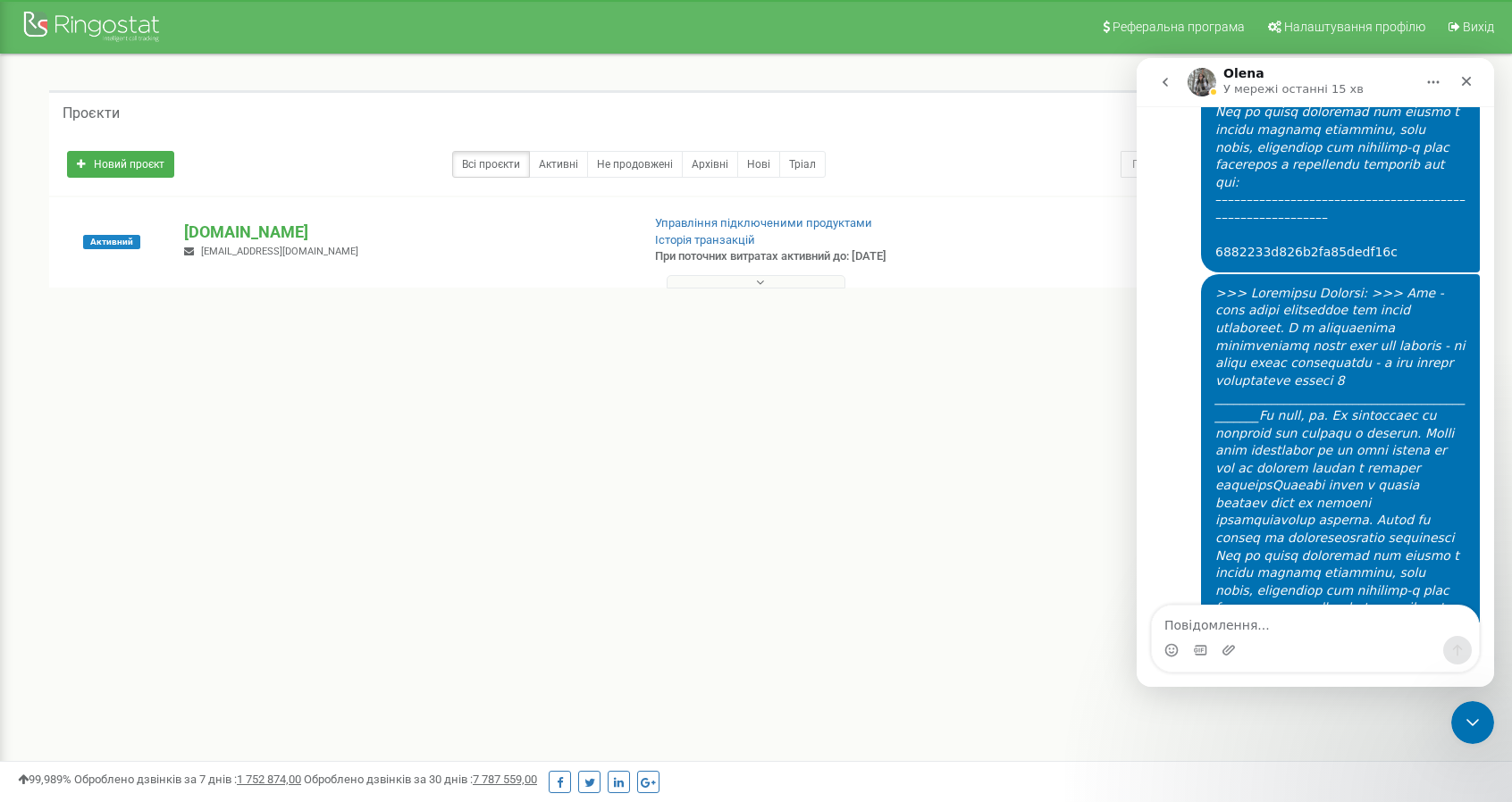
scroll to position [4530, 0]
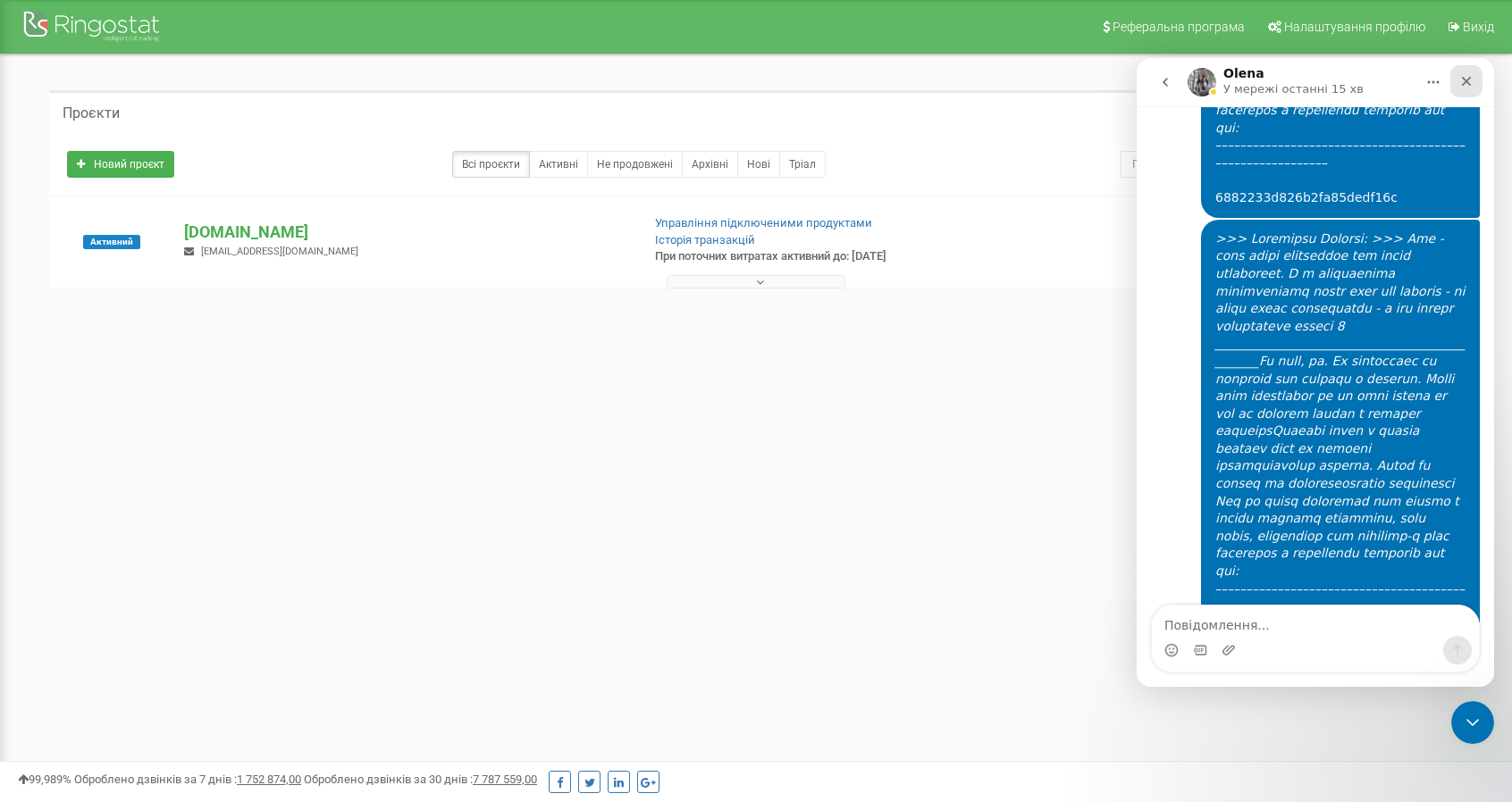
click at [1468, 78] on icon "Закрити" at bounding box center [1465, 81] width 14 height 14
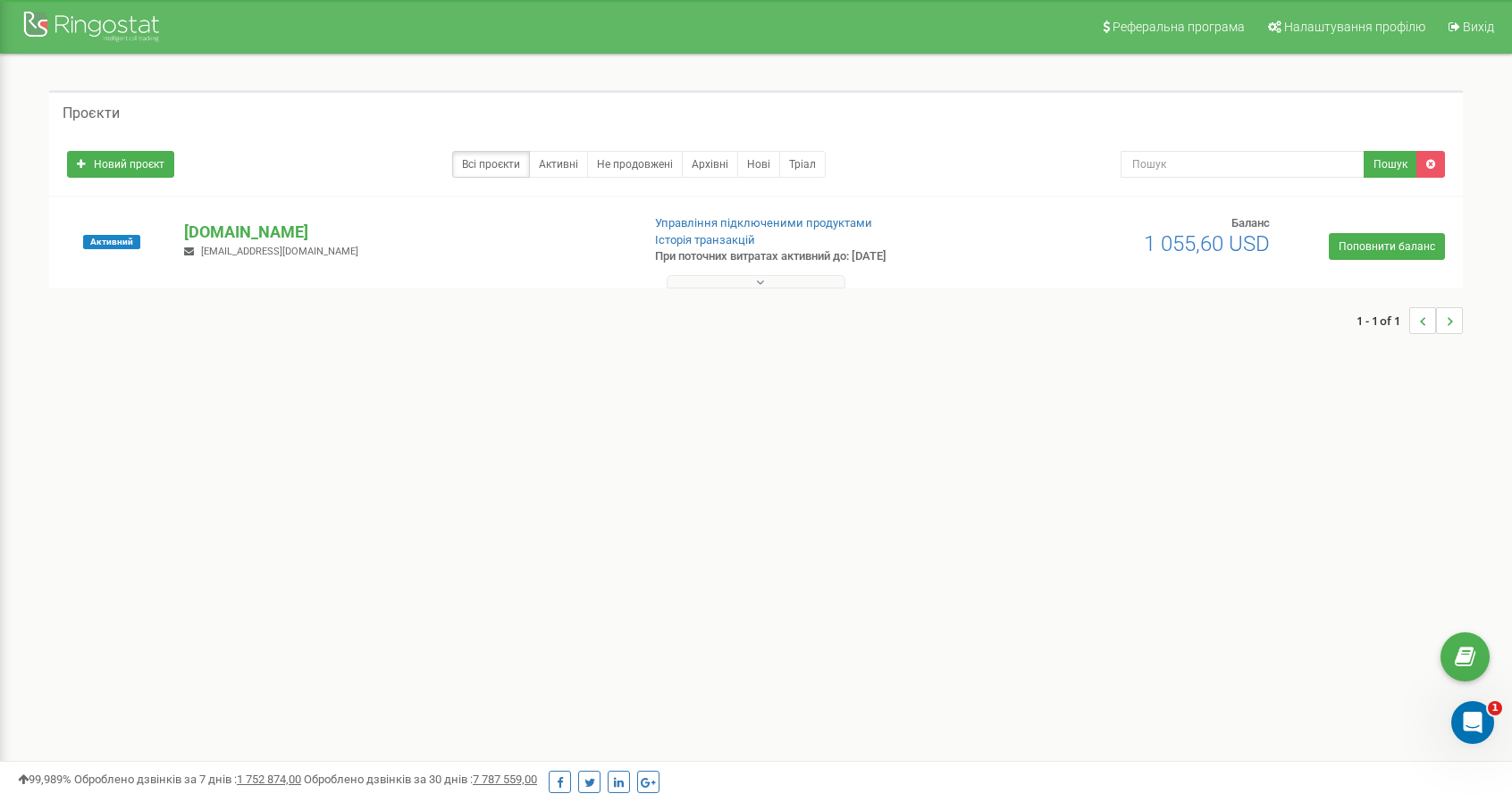
drag, startPoint x: 1254, startPoint y: 521, endPoint x: 1254, endPoint y: 507, distance: 14.0
click at [1254, 521] on div "Реферальна програма Налаштування профілю Вихід Проєкти Новий проєкт Всі проєкти…" at bounding box center [756, 536] width 1512 height 1071
click at [287, 233] on p "[DOMAIN_NAME]" at bounding box center [405, 232] width 441 height 23
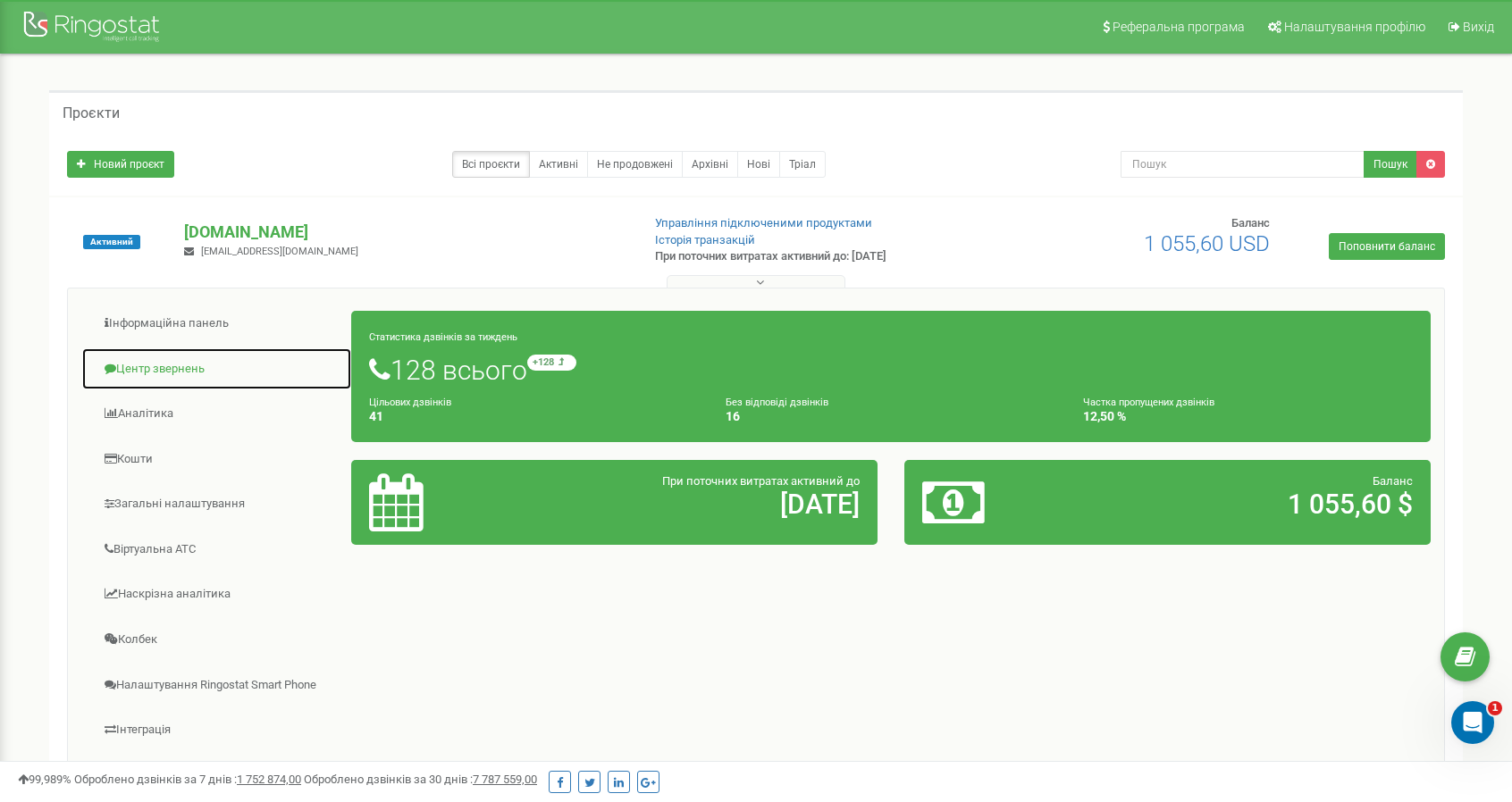
click at [160, 368] on link "Центр звернень" at bounding box center [217, 369] width 270 height 44
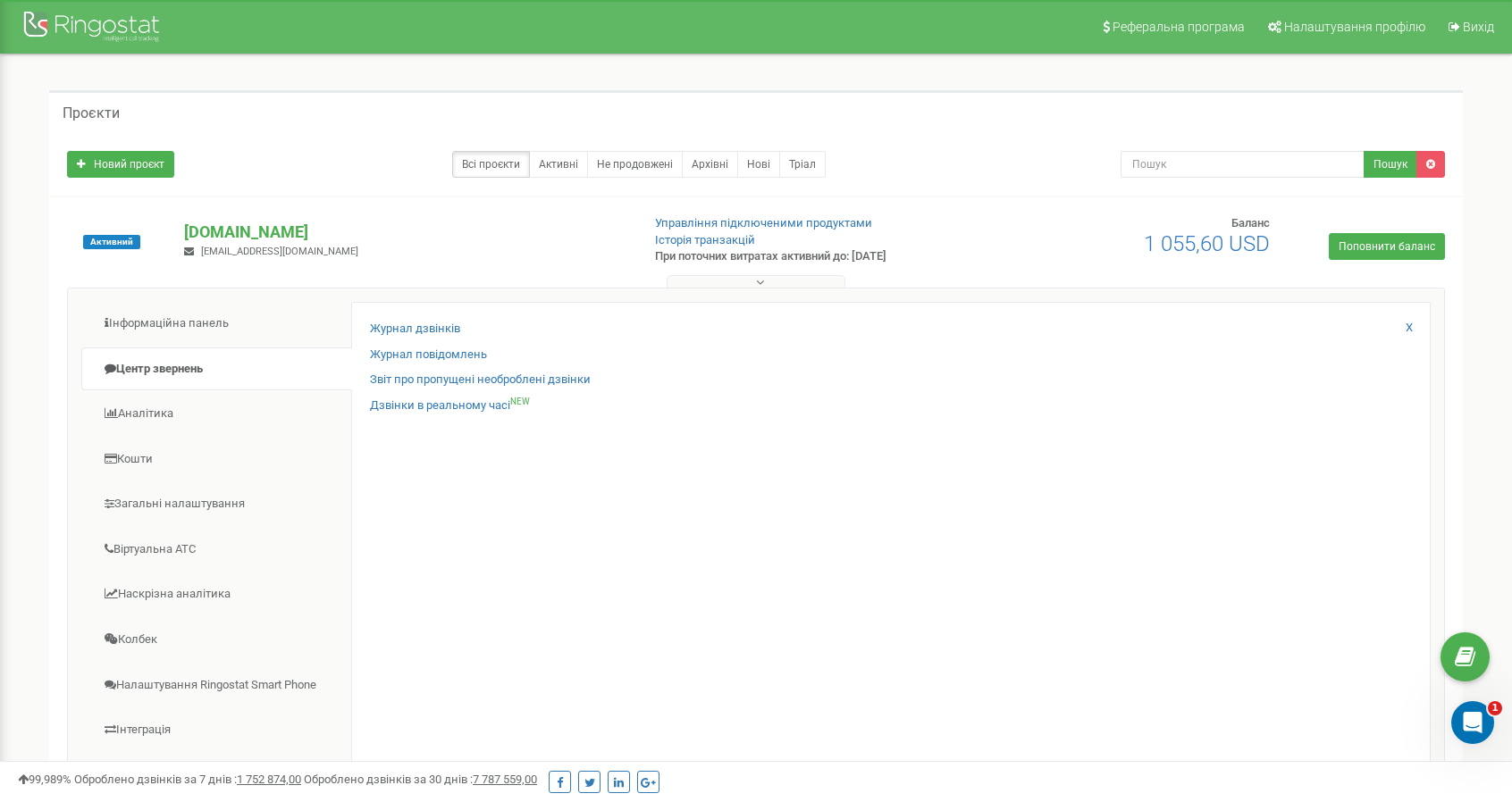
click at [470, 327] on div "Журнал дзвінків" at bounding box center [891, 334] width 1042 height 26
click at [455, 327] on link "Журнал дзвінків" at bounding box center [415, 329] width 90 height 17
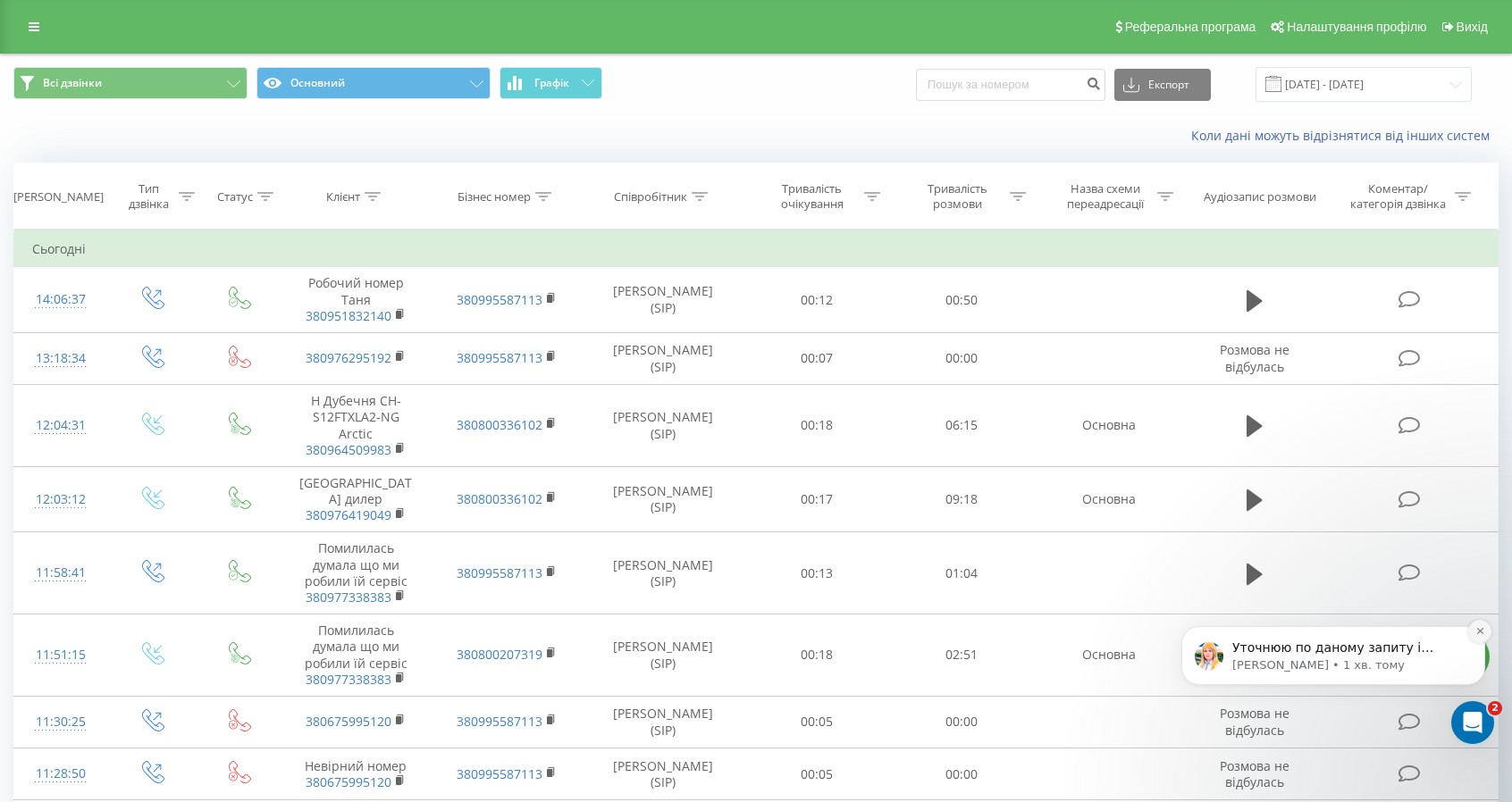
click at [1487, 629] on button "Dismiss notification" at bounding box center [1479, 631] width 23 height 23
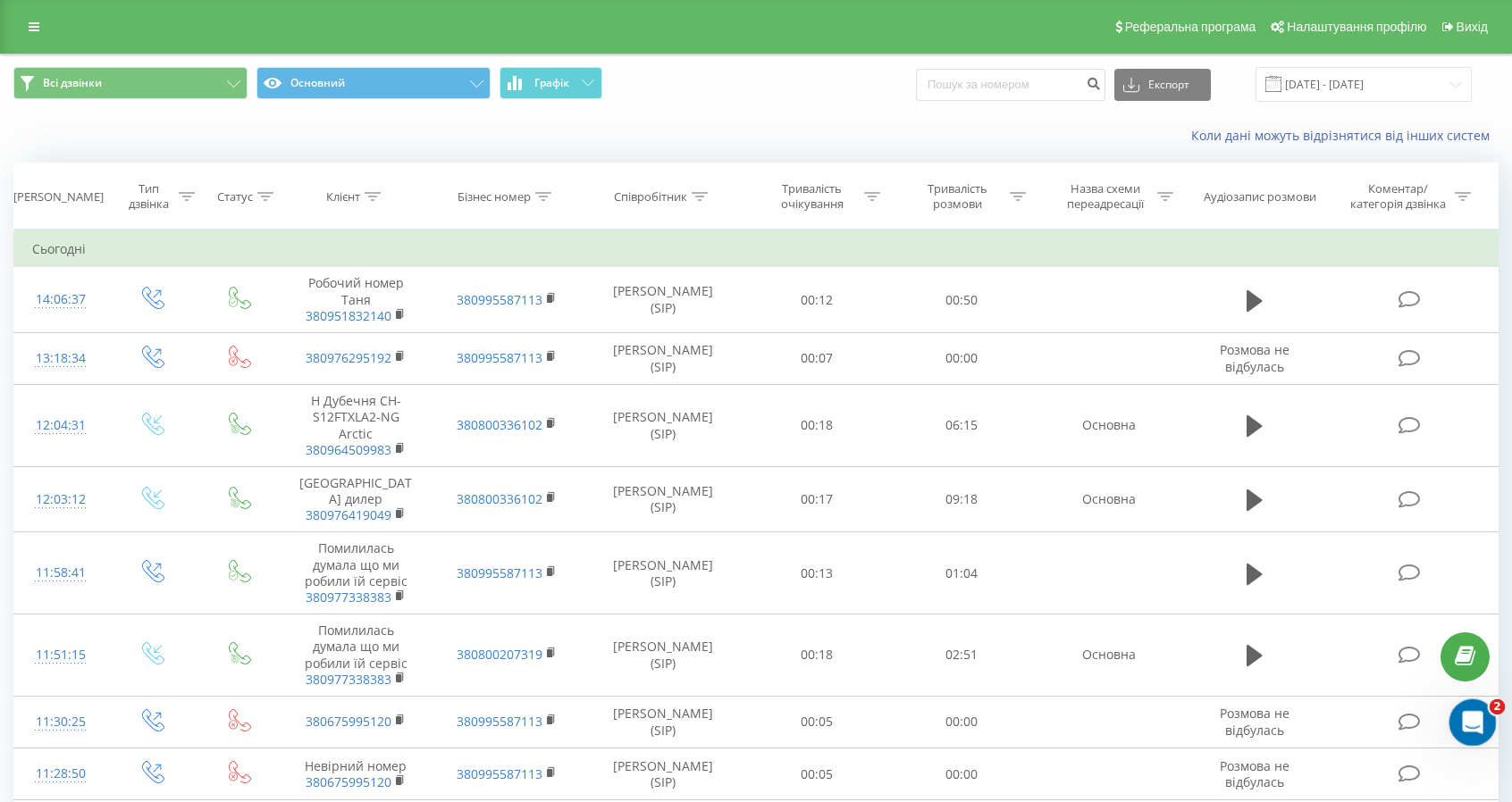
click at [1465, 719] on icon "Відкрити програму для спілкування Intercom" at bounding box center [1470, 719] width 29 height 29
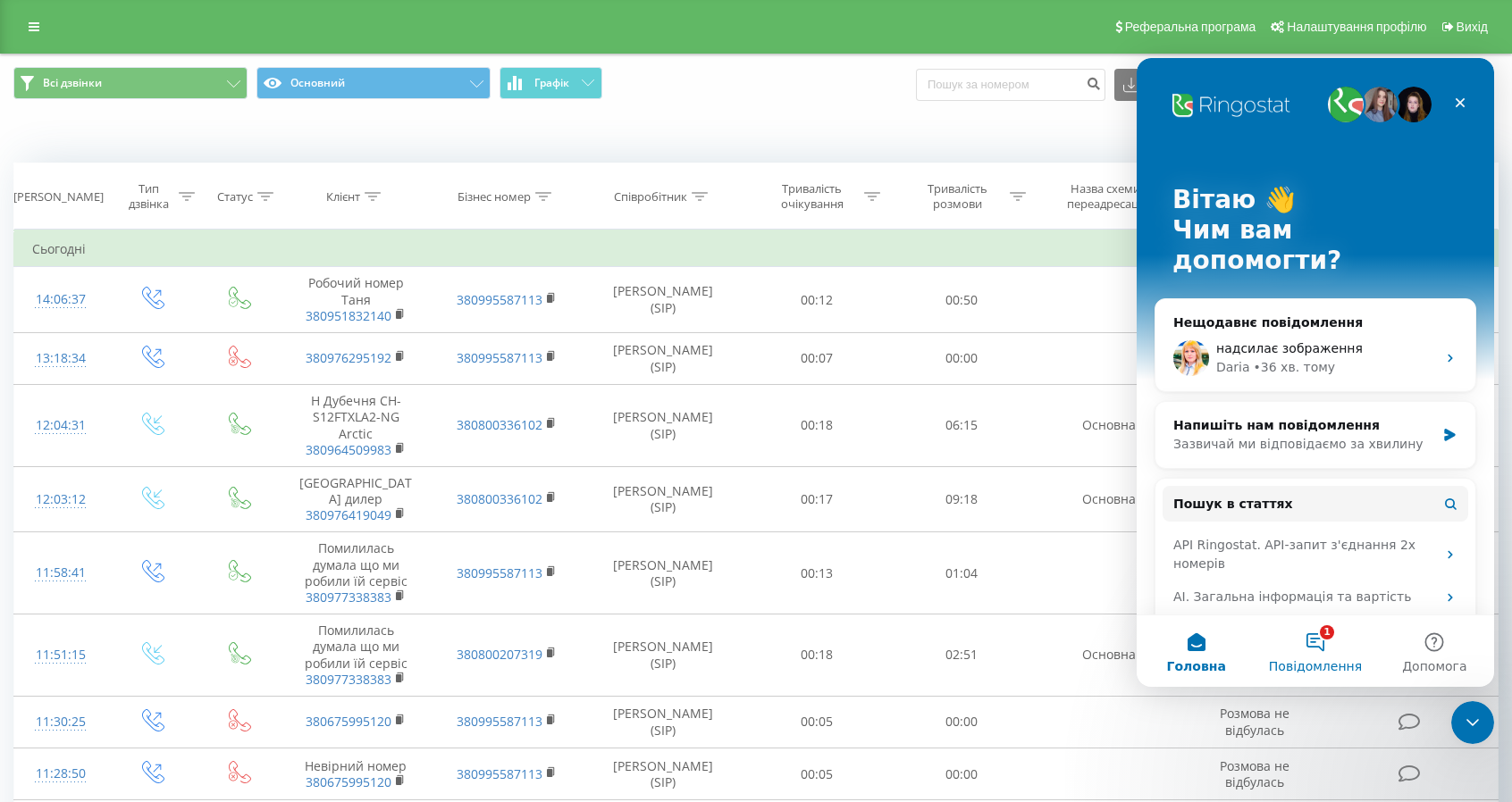
click at [1328, 648] on button "1 Повідомлення" at bounding box center [1314, 651] width 119 height 71
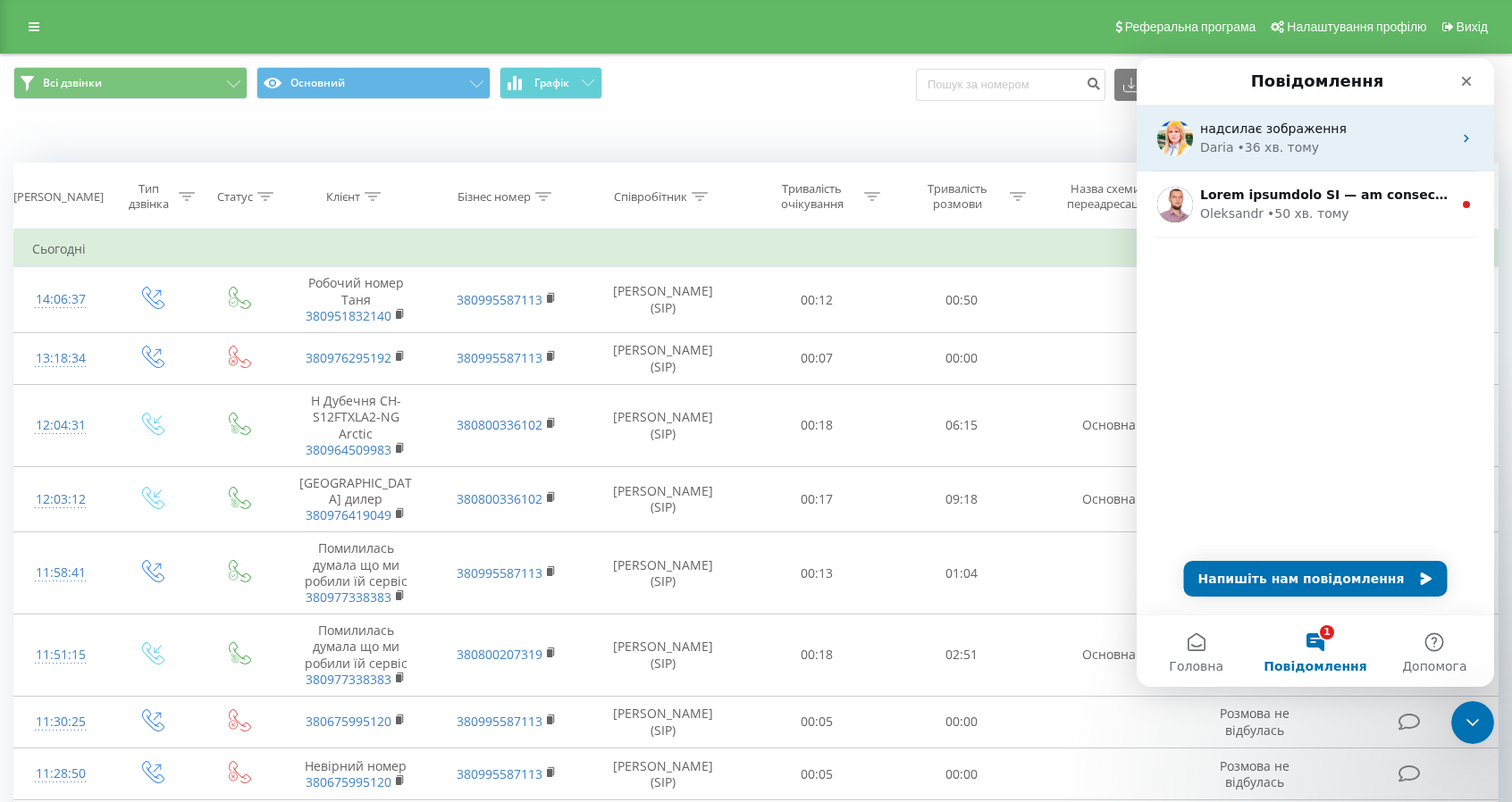
click at [1244, 133] on span "надсилає зображення" at bounding box center [1273, 128] width 146 height 14
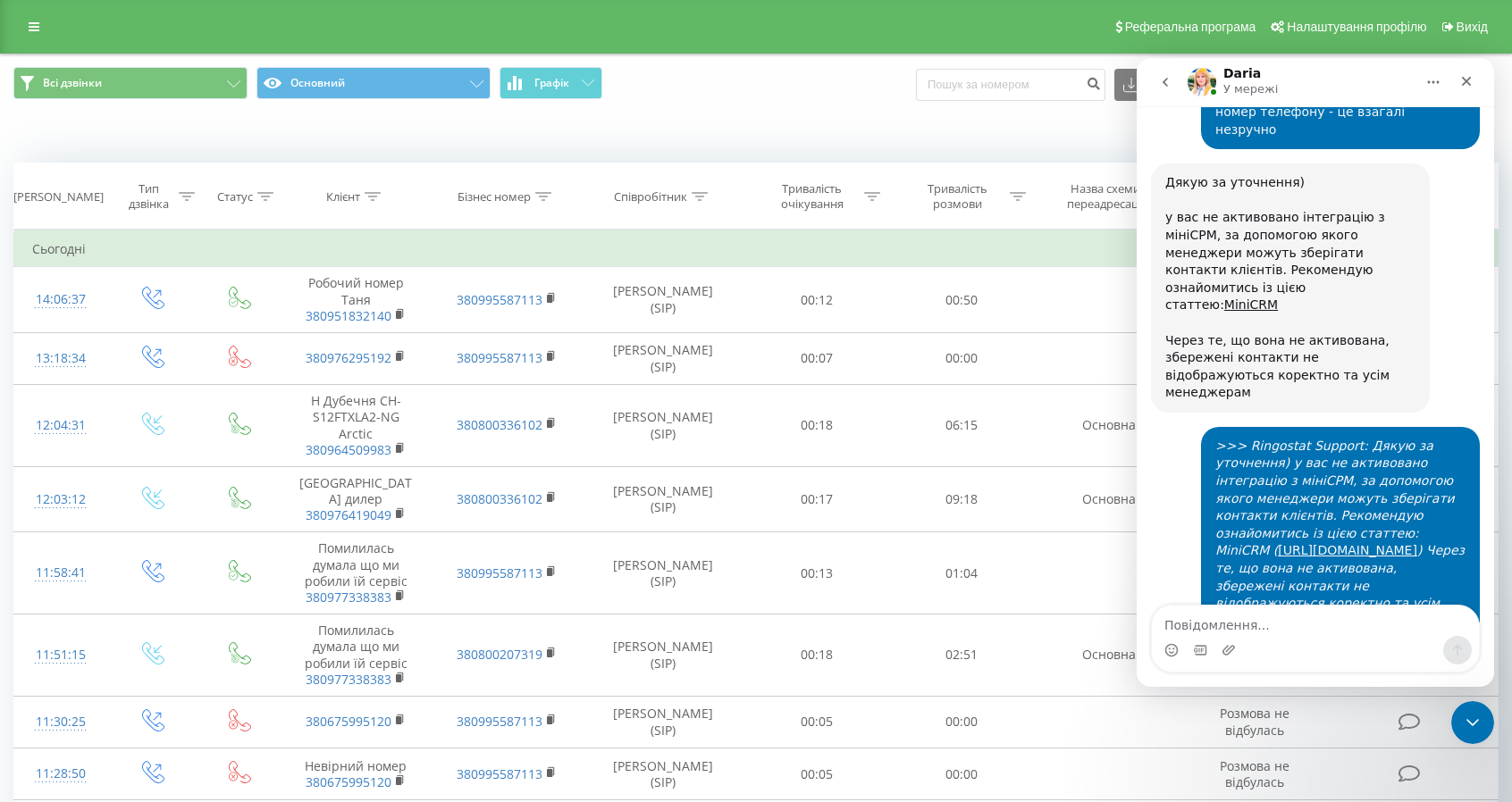
scroll to position [5167, 0]
click at [1467, 80] on icon "Закрити" at bounding box center [1466, 82] width 9 height 9
